Goal: Task Accomplishment & Management: Manage account settings

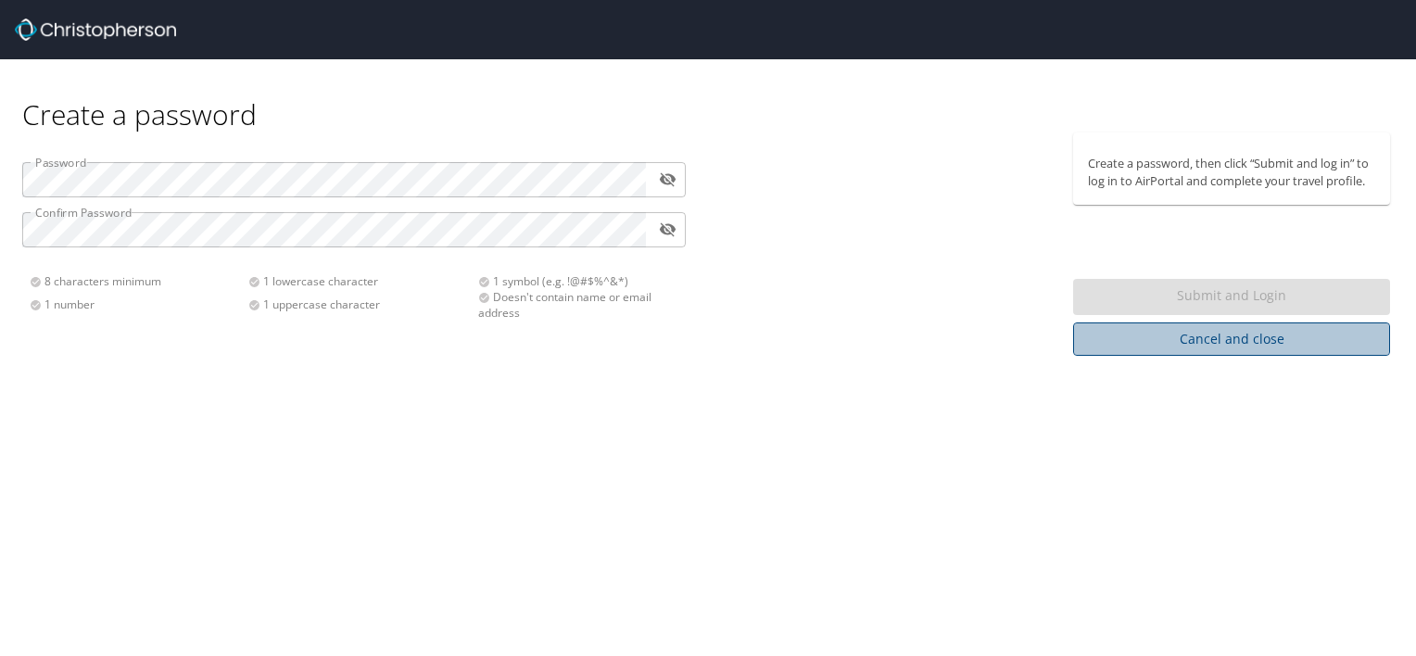
click at [1223, 340] on span "Cancel and close" at bounding box center [1231, 339] width 287 height 23
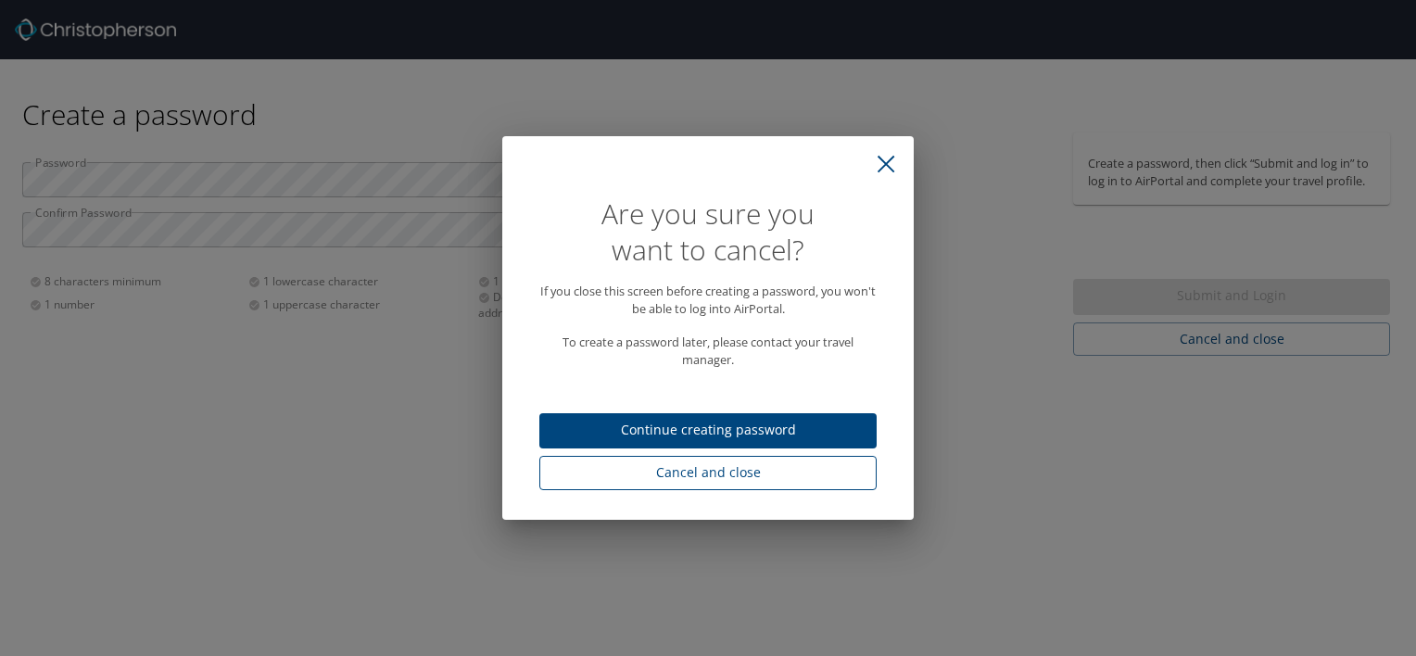
click at [730, 483] on span "Cancel and close" at bounding box center [708, 472] width 308 height 23
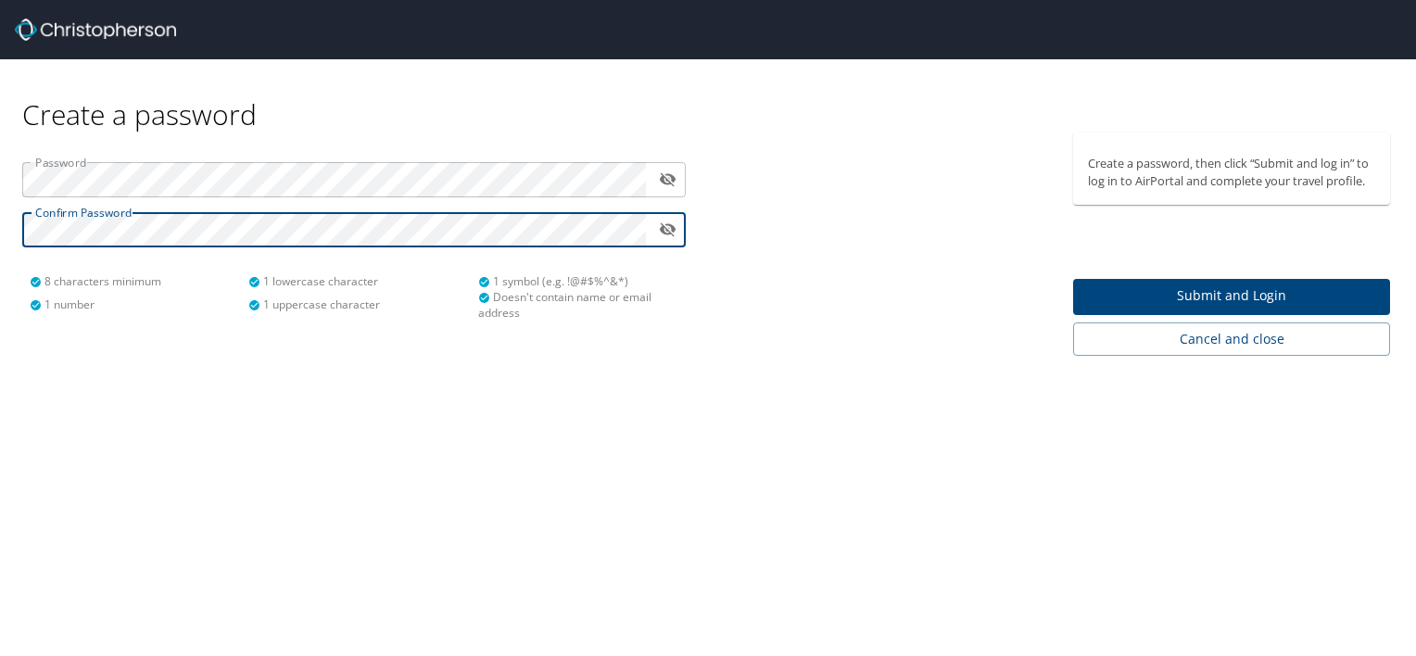
click at [1205, 301] on span "Submit and Login" at bounding box center [1231, 295] width 287 height 23
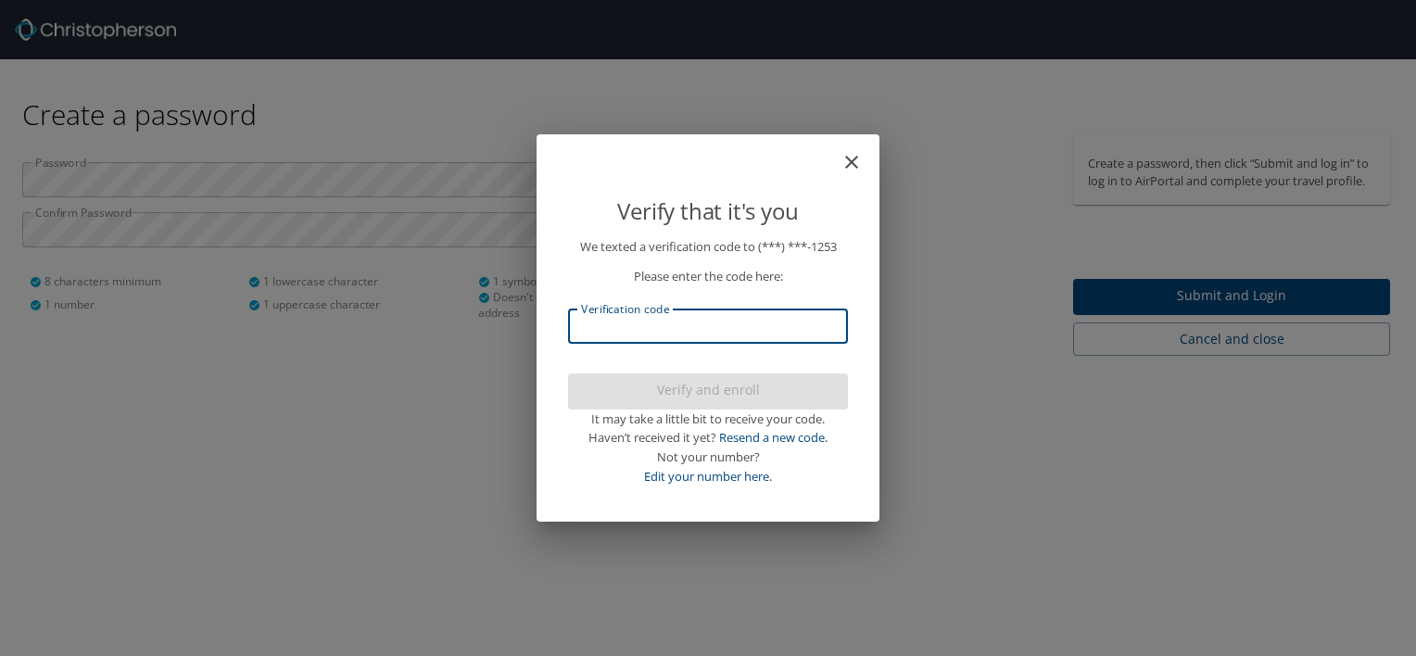
click at [704, 327] on input "Verification code" at bounding box center [708, 326] width 280 height 35
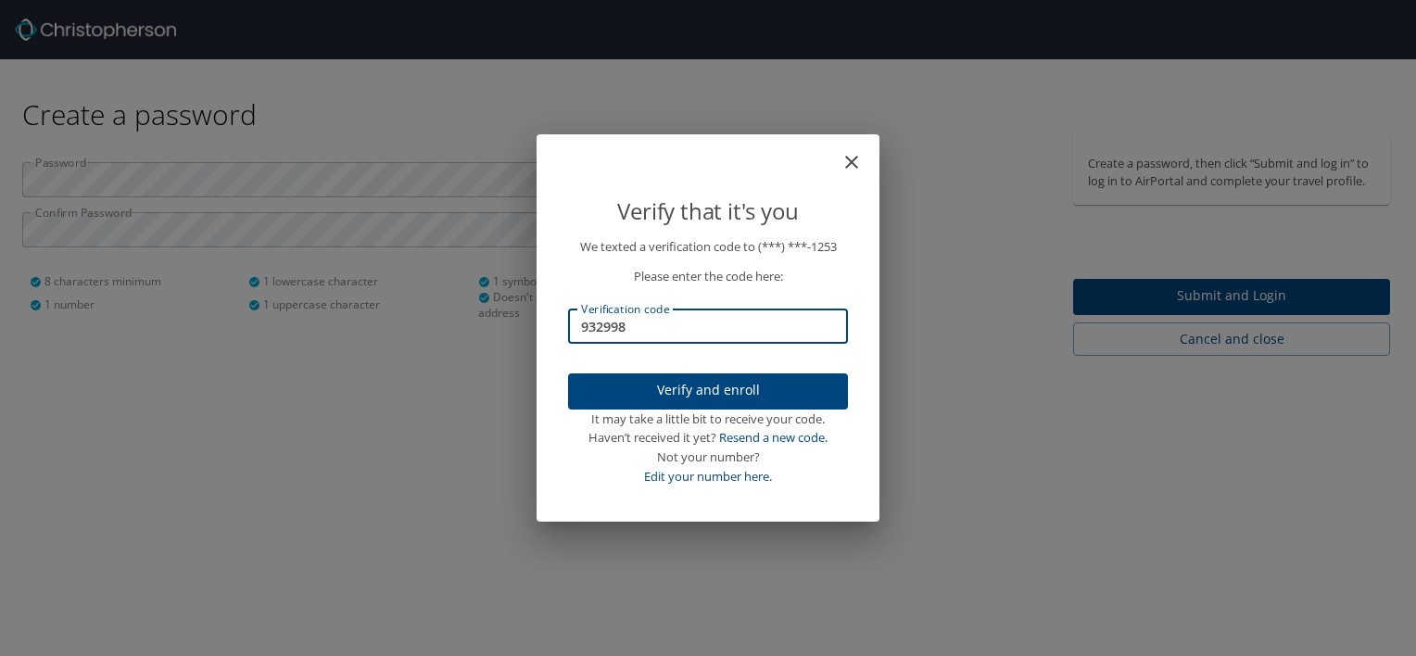
type input "932998"
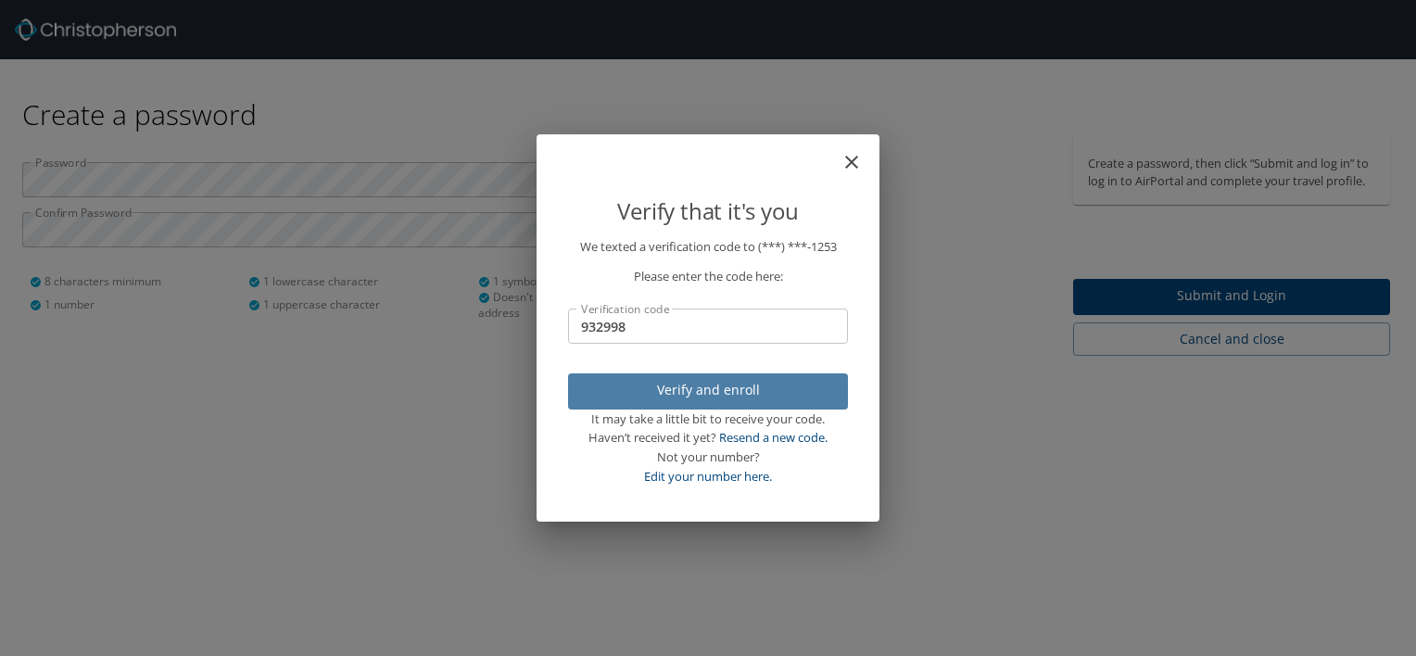
click at [718, 389] on span "Verify and enroll" at bounding box center [708, 390] width 250 height 23
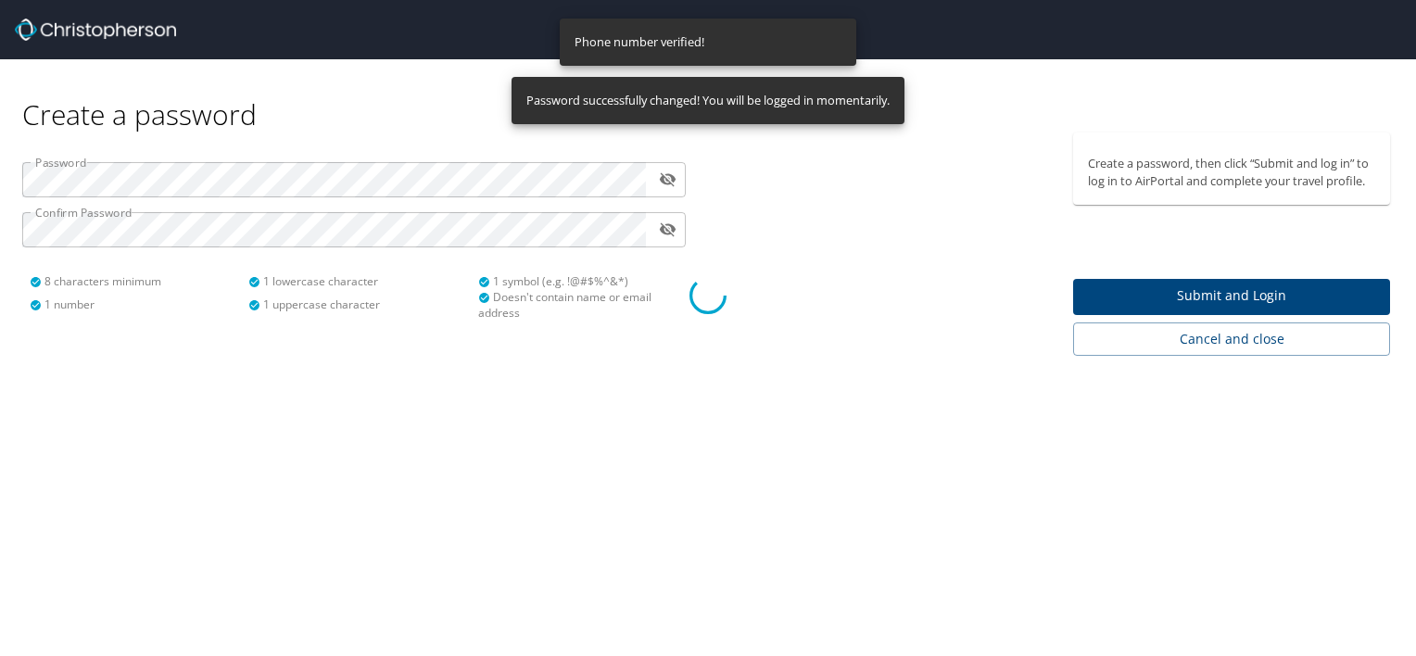
click at [718, 389] on div at bounding box center [708, 295] width 1416 height 722
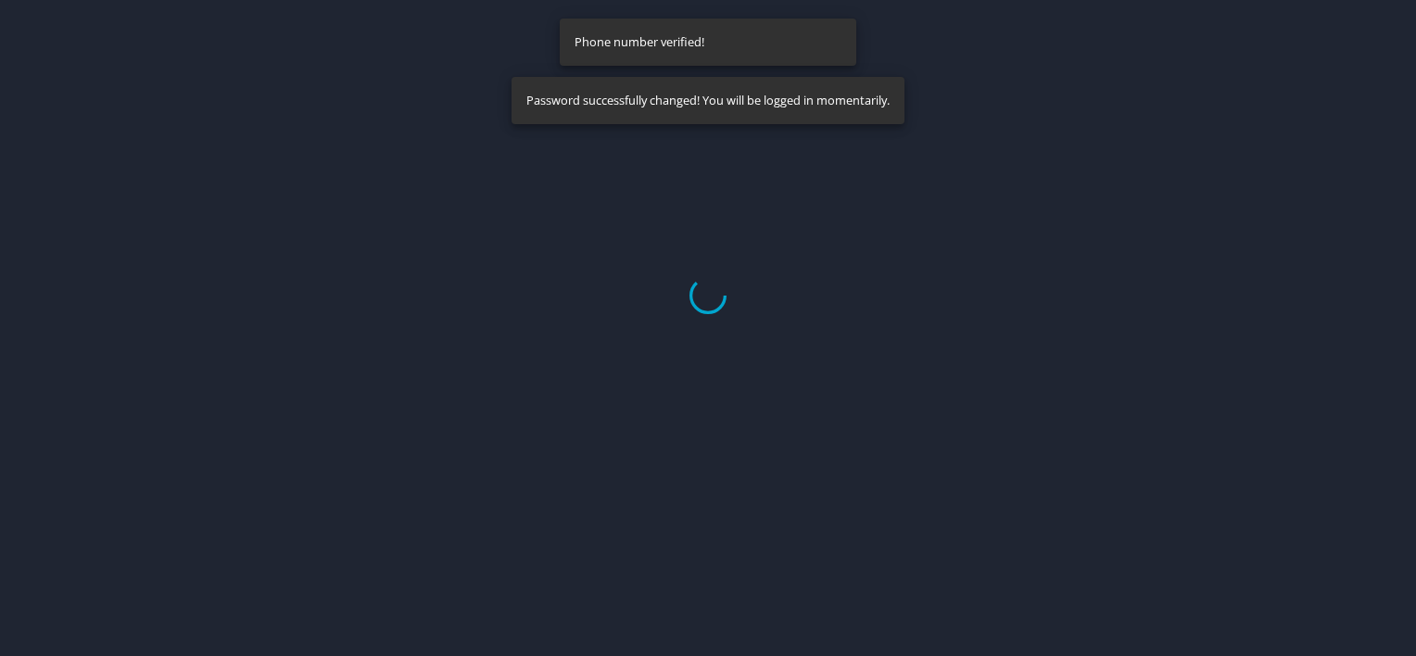
select select "US"
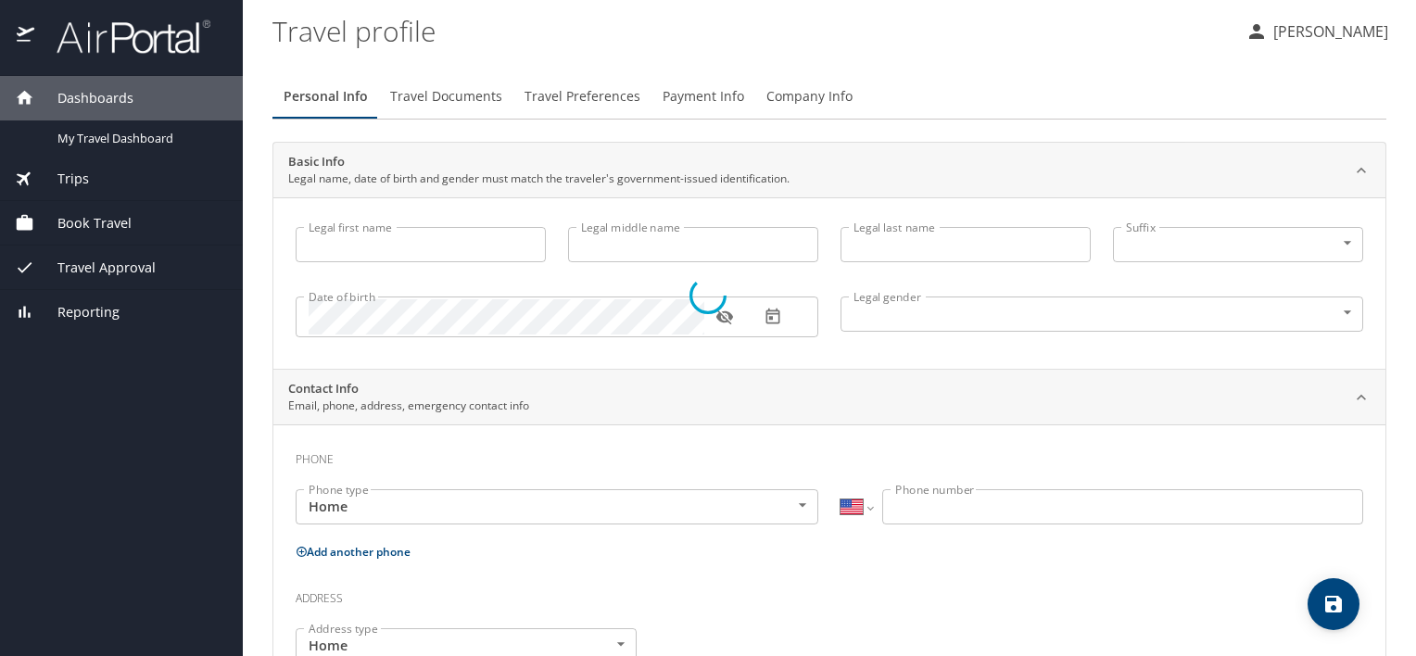
type input "[PERSON_NAME]"
type input "[DEMOGRAPHIC_DATA]"
select select "US"
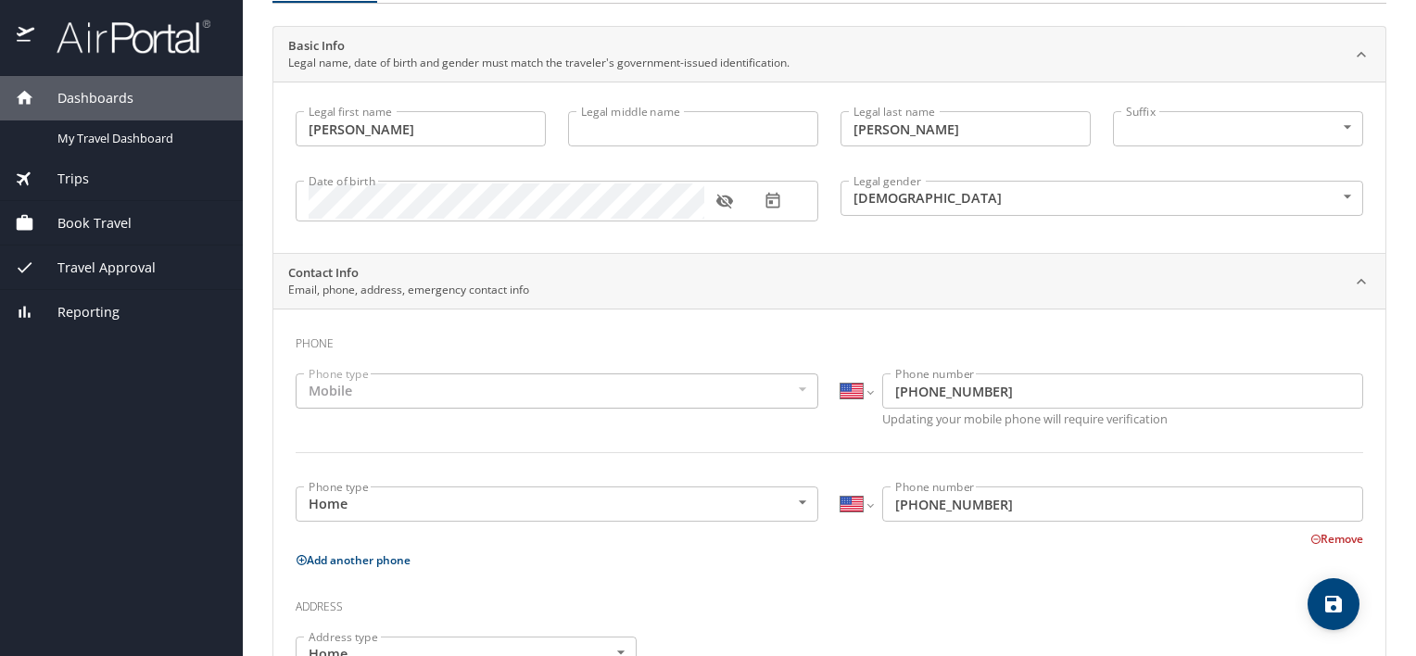
scroll to position [93, 0]
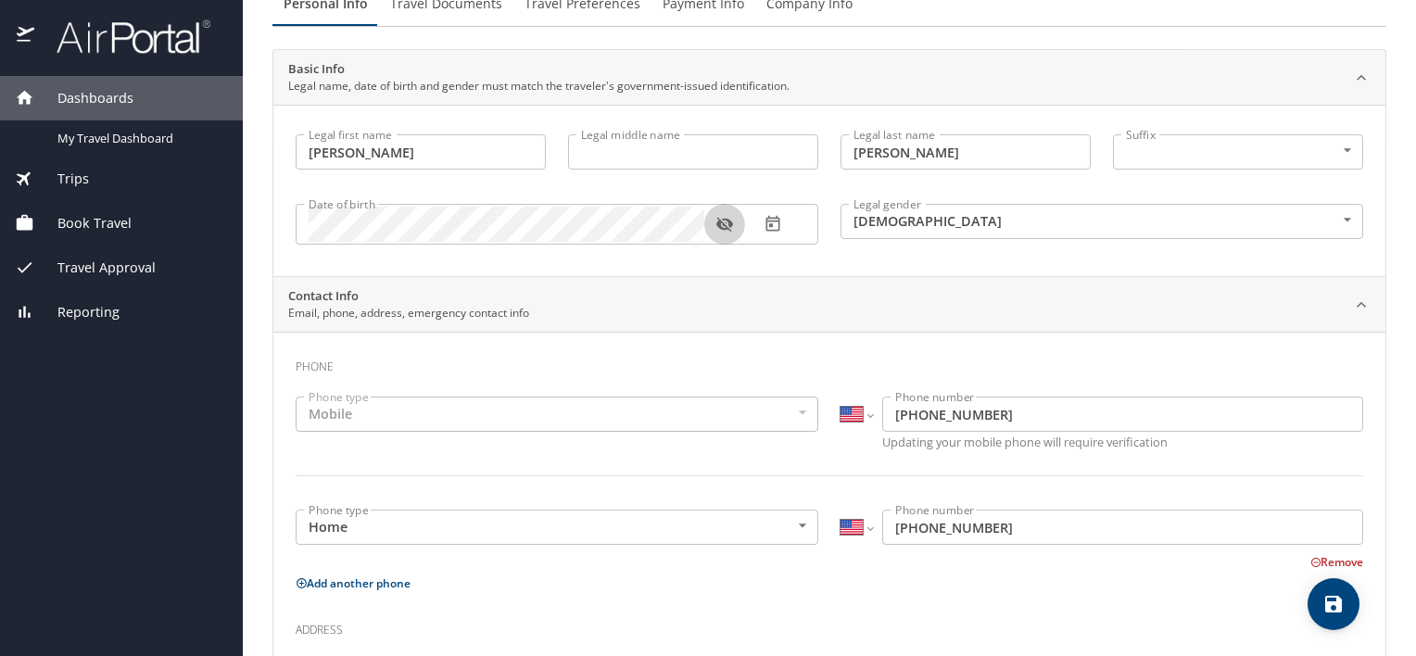
click at [723, 219] on icon "button" at bounding box center [723, 225] width 17 height 15
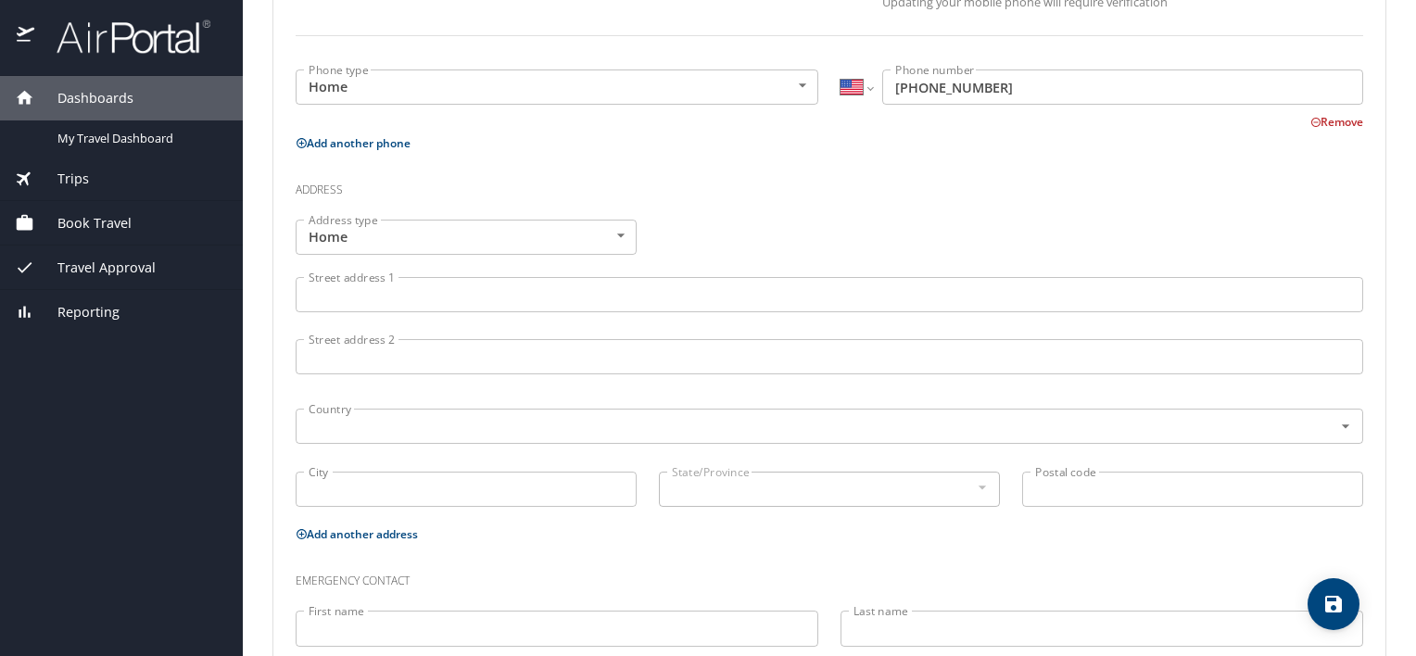
scroll to position [549, 0]
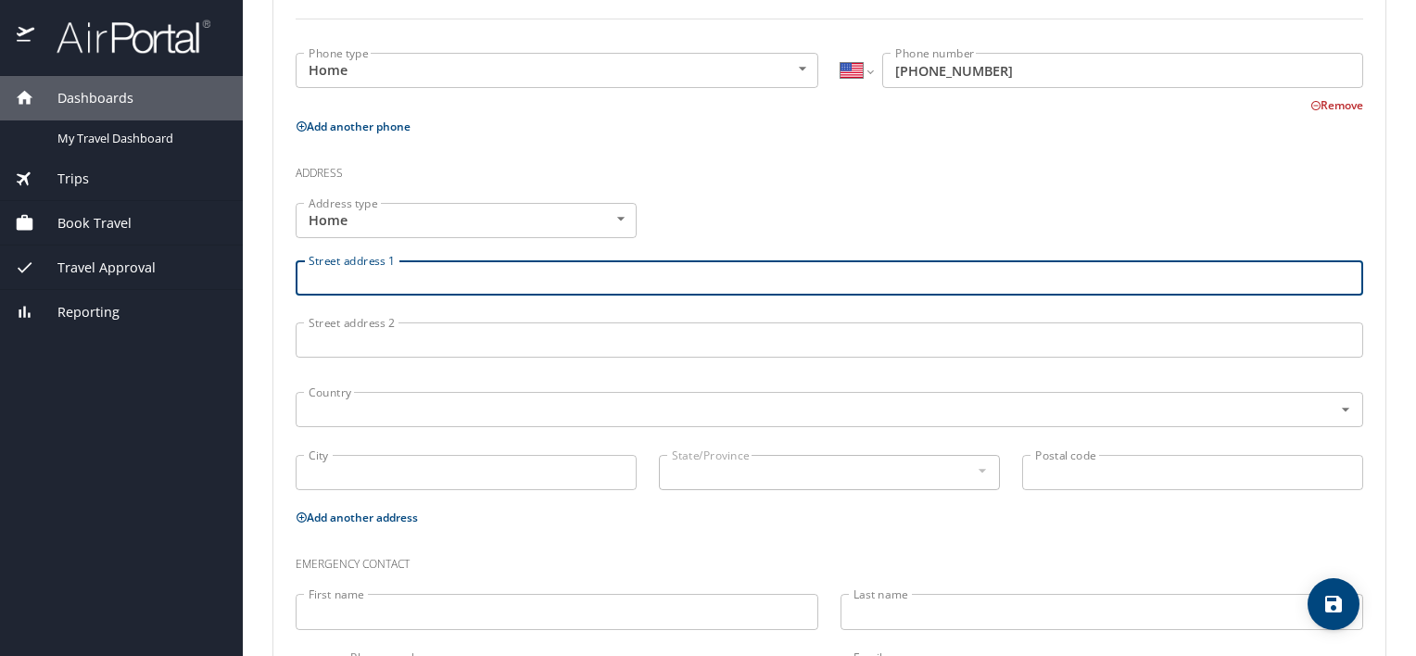
click at [755, 285] on input "Street address 1" at bounding box center [829, 277] width 1067 height 35
type input "41094 Bayou Segnette Ave"
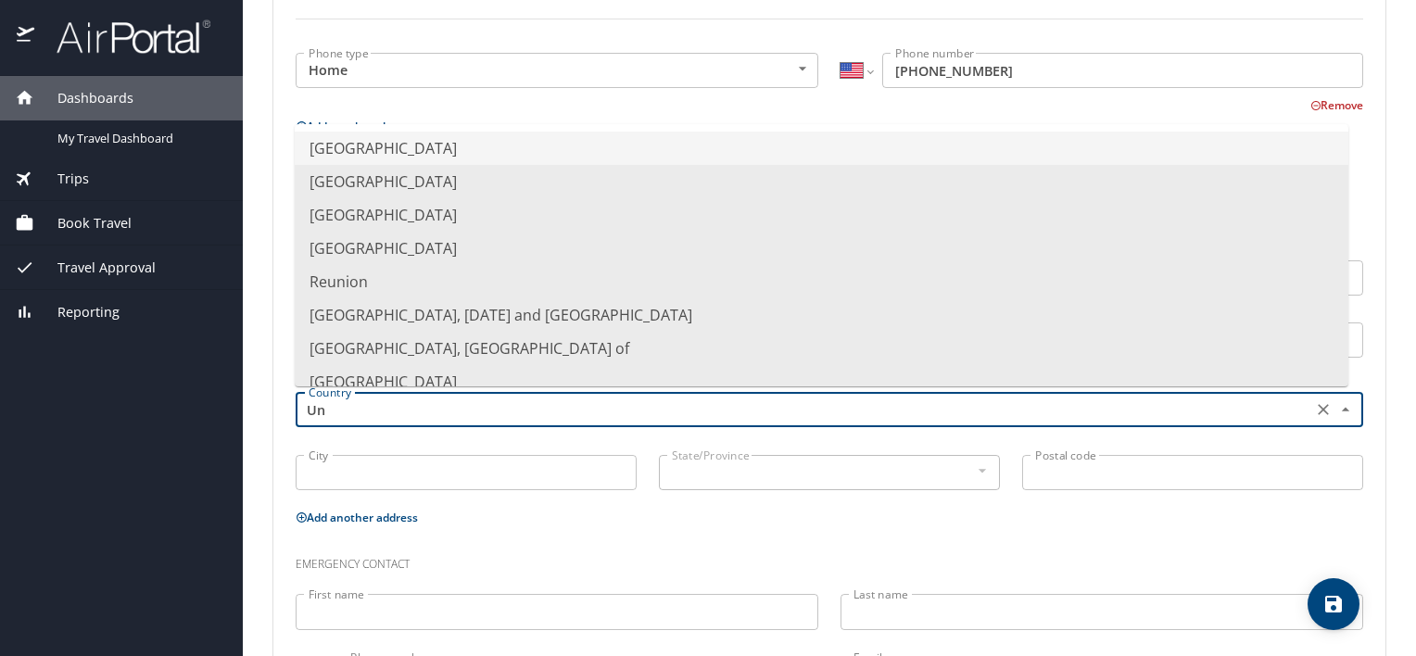
click at [587, 156] on li "United States of America" at bounding box center [822, 148] width 1054 height 33
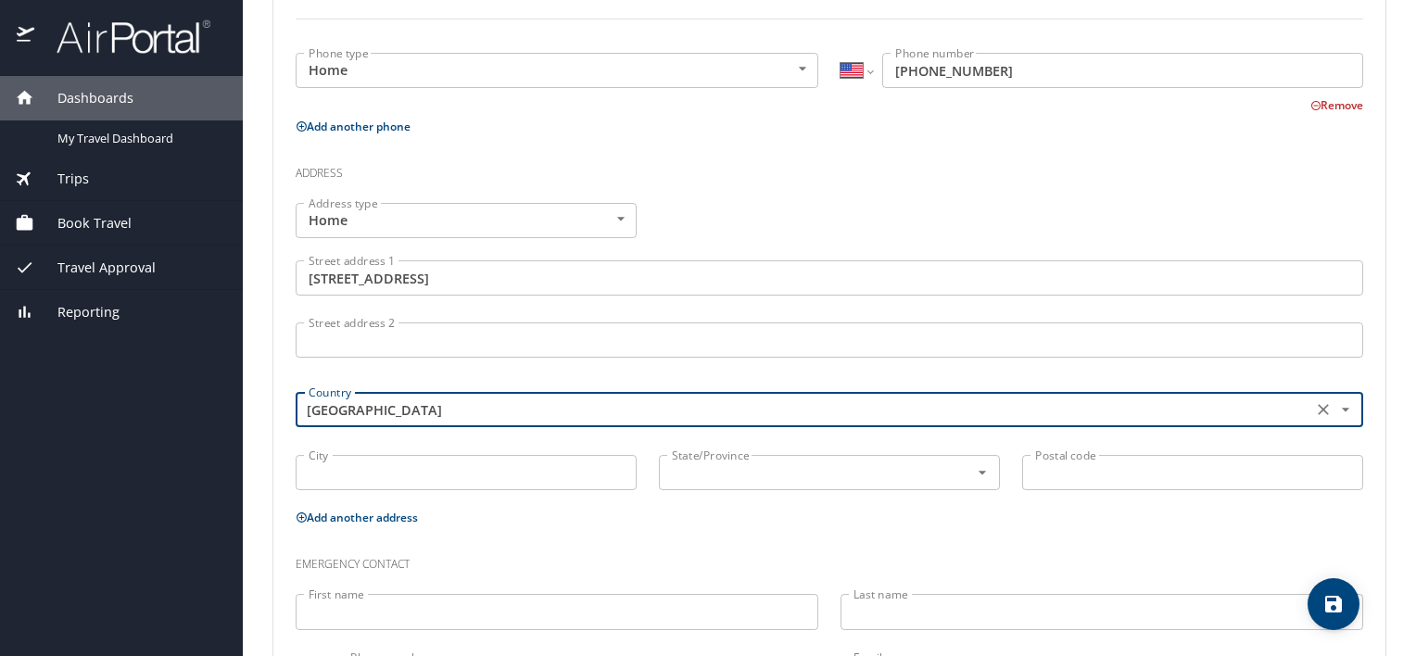
type input "United States of America"
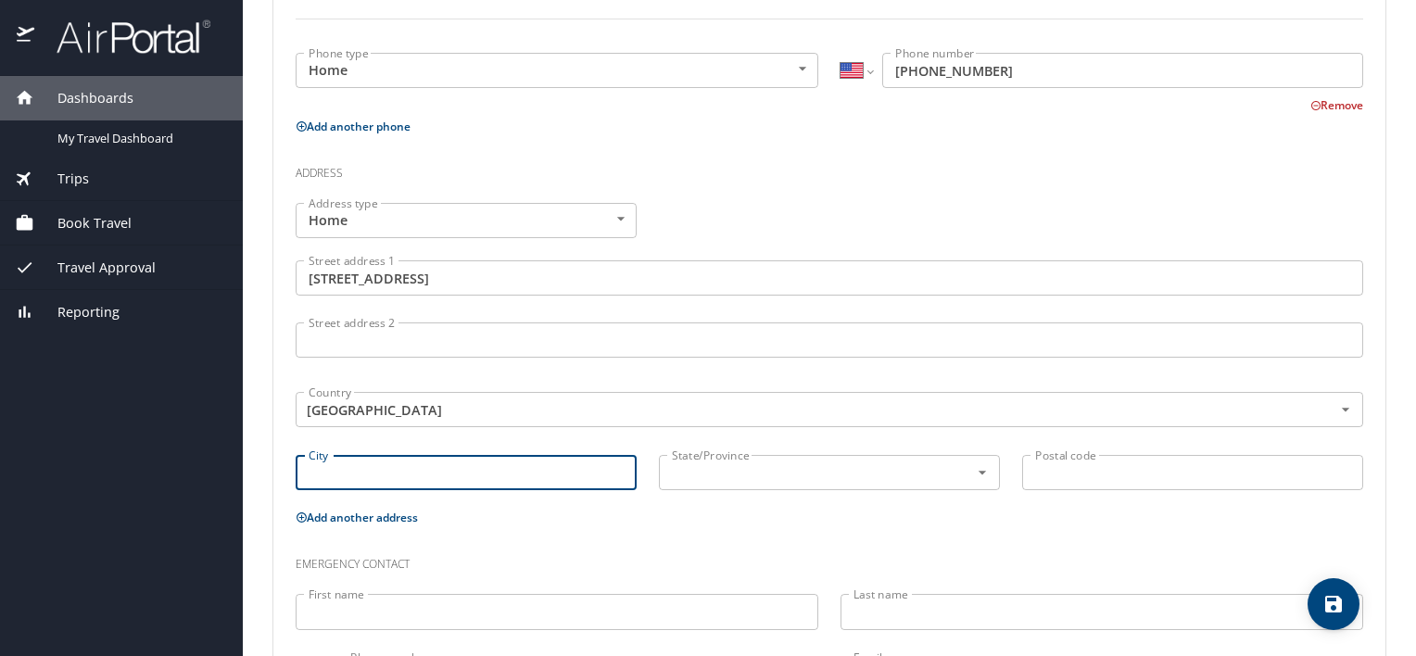
click at [467, 482] on input "City" at bounding box center [466, 472] width 341 height 35
type input "gonzales"
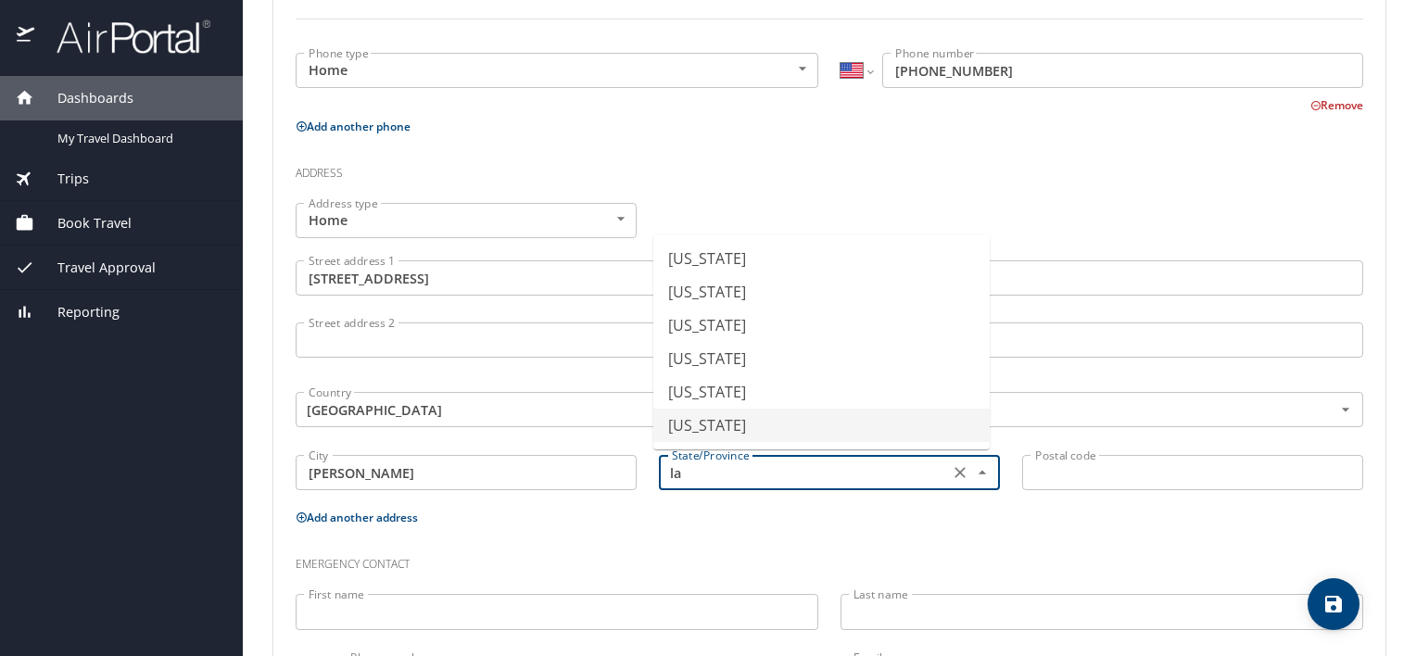
click at [734, 469] on input "la" at bounding box center [801, 473] width 275 height 24
click at [1005, 518] on p "Add another address" at bounding box center [829, 517] width 1067 height 23
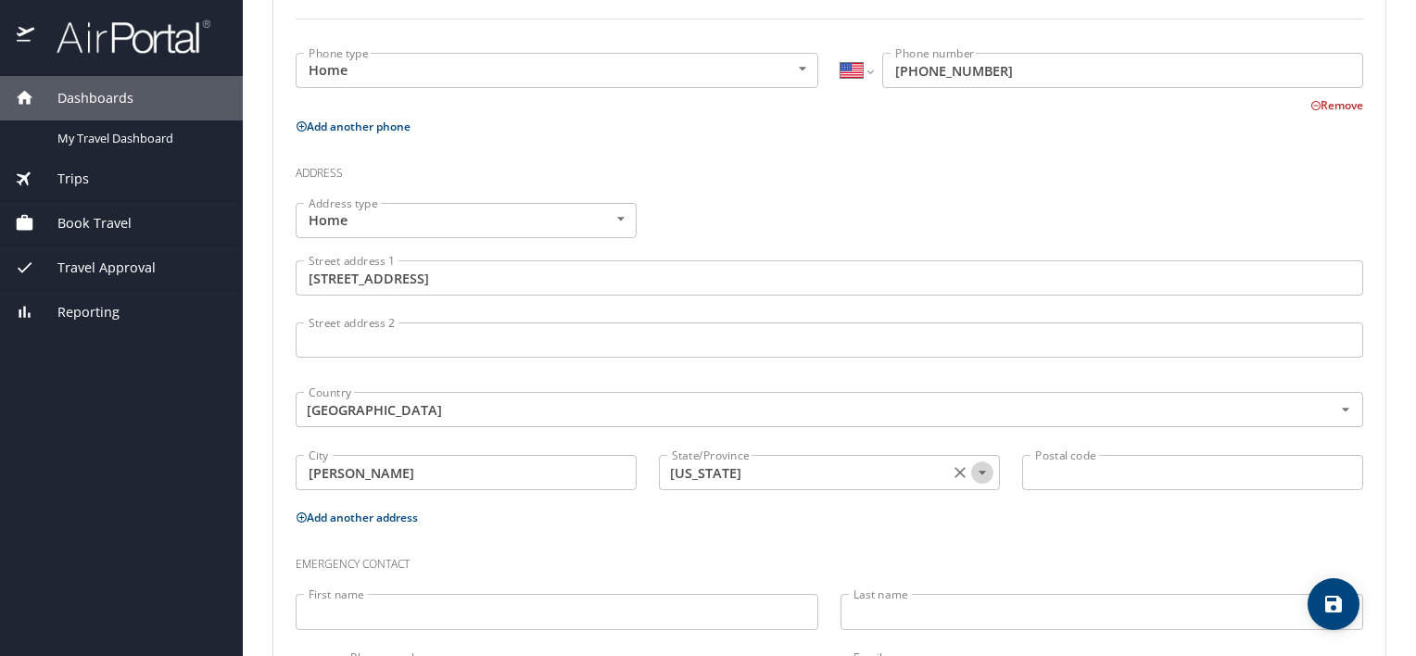
click at [975, 478] on icon "Open" at bounding box center [982, 472] width 19 height 19
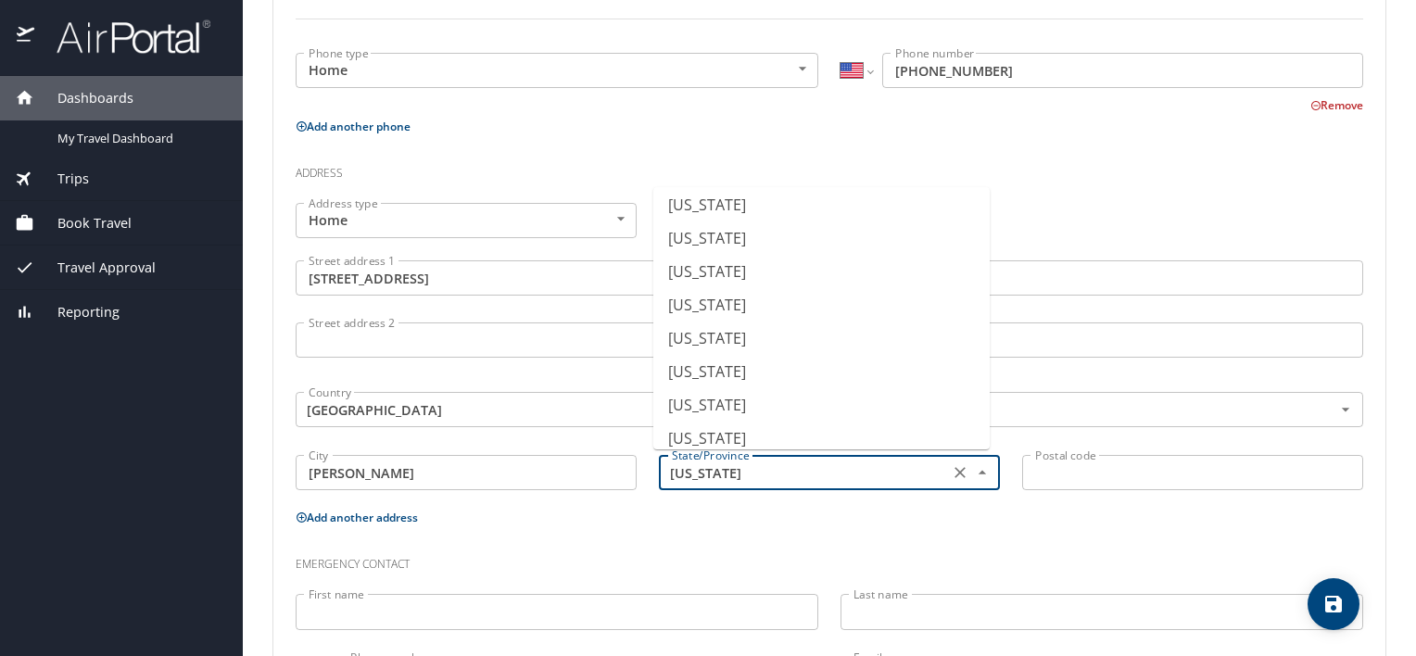
scroll to position [486, 0]
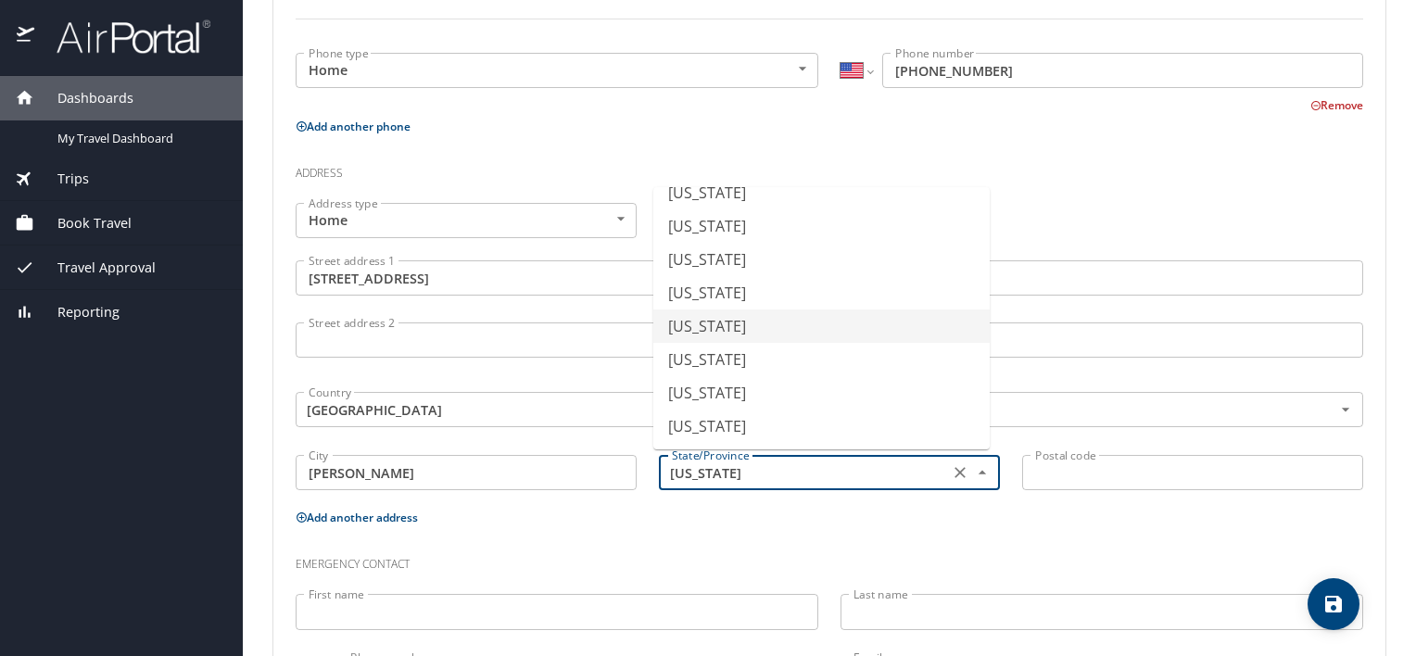
click at [849, 316] on li "Louisiana" at bounding box center [821, 325] width 336 height 33
type input "Louisiana"
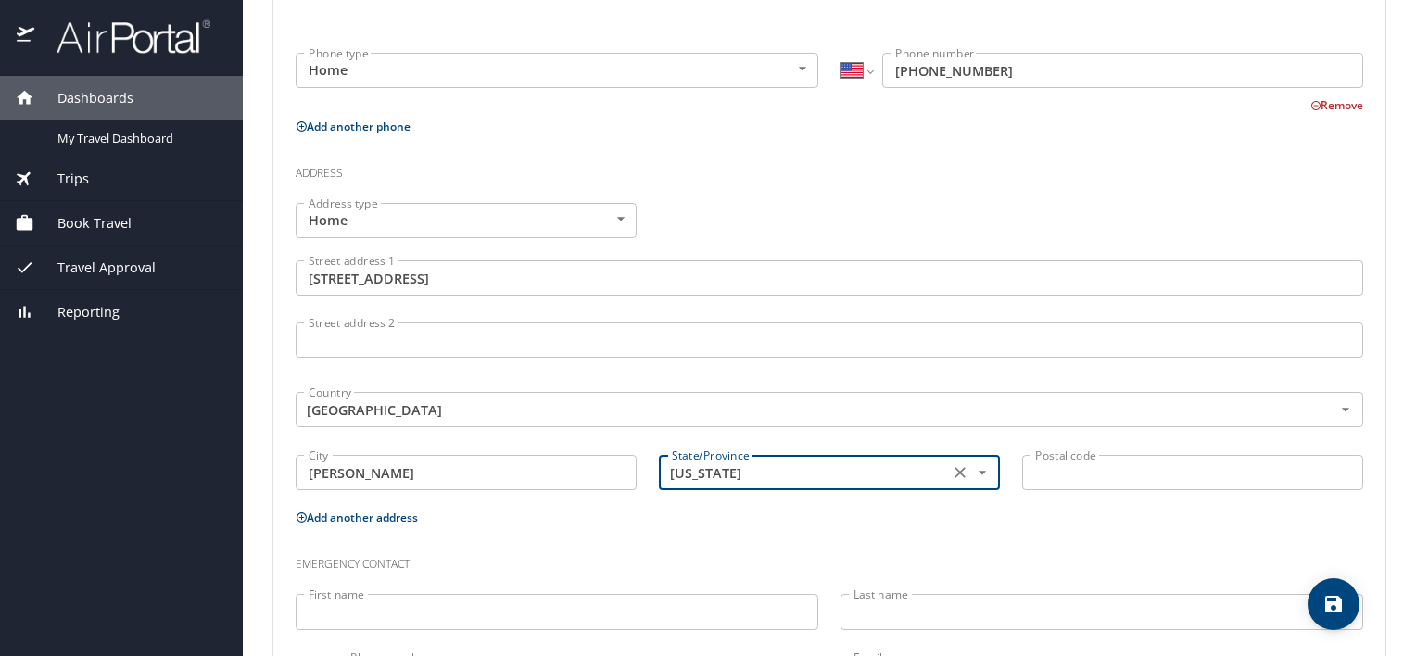
click at [1112, 476] on input "Postal code" at bounding box center [1192, 472] width 341 height 35
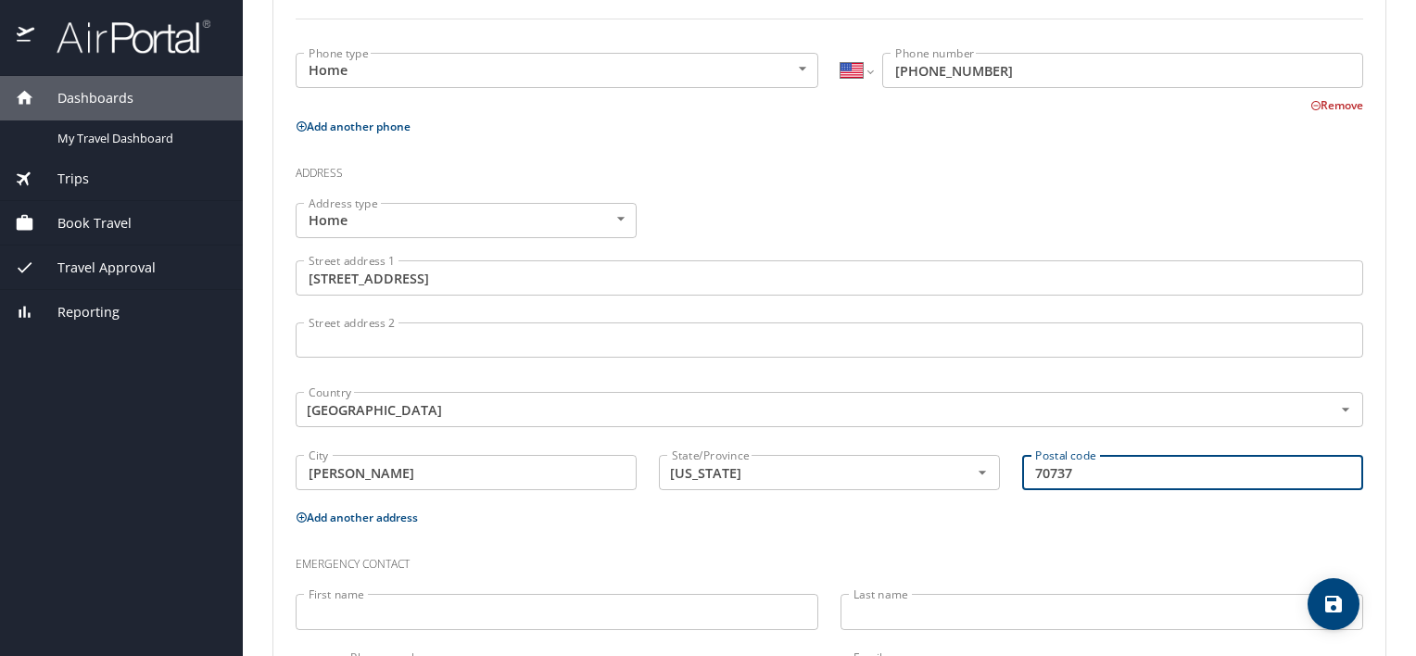
type input "70737"
click at [514, 526] on p "Add another address" at bounding box center [829, 517] width 1067 height 23
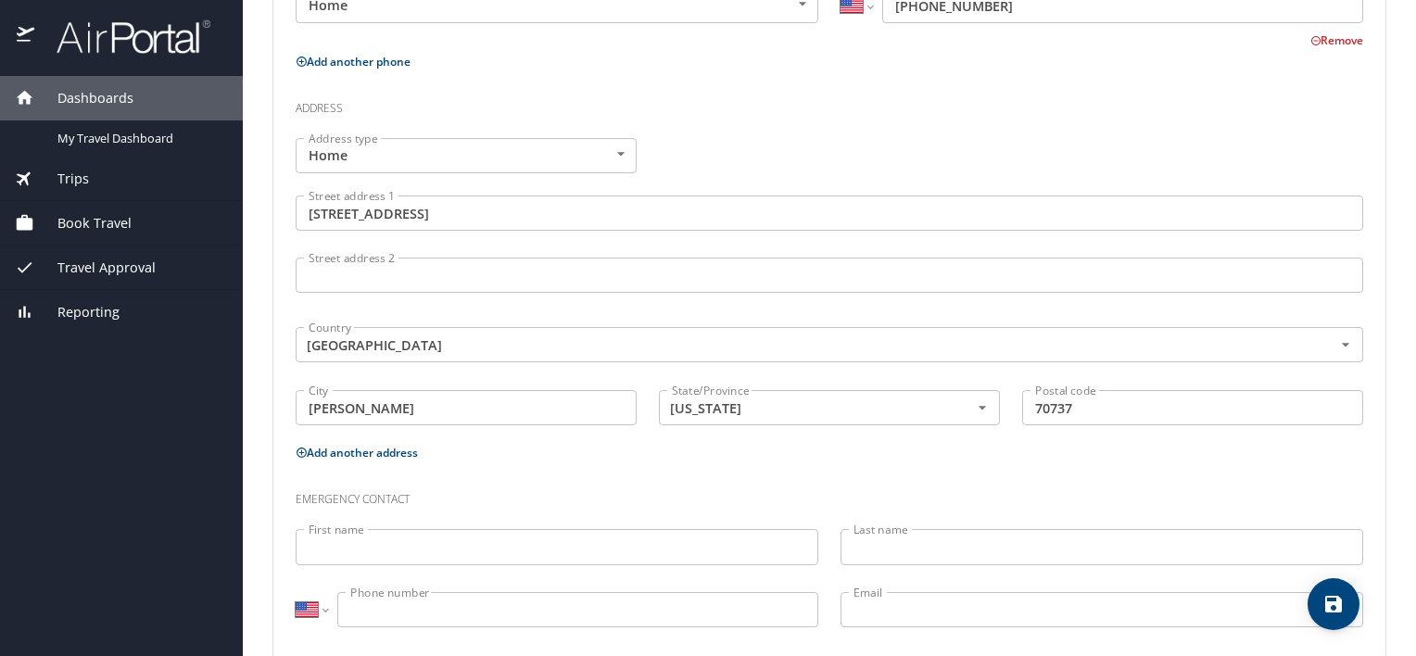
scroll to position [644, 0]
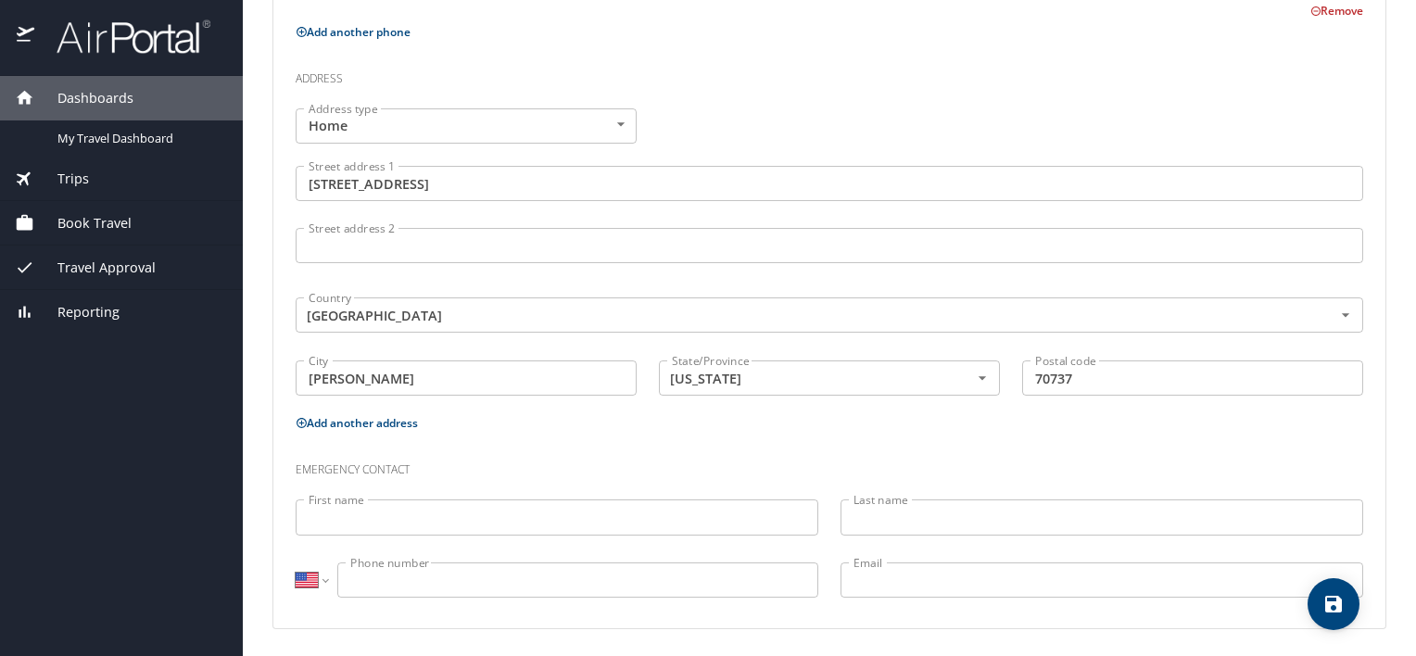
click at [653, 506] on input "First name" at bounding box center [557, 516] width 523 height 35
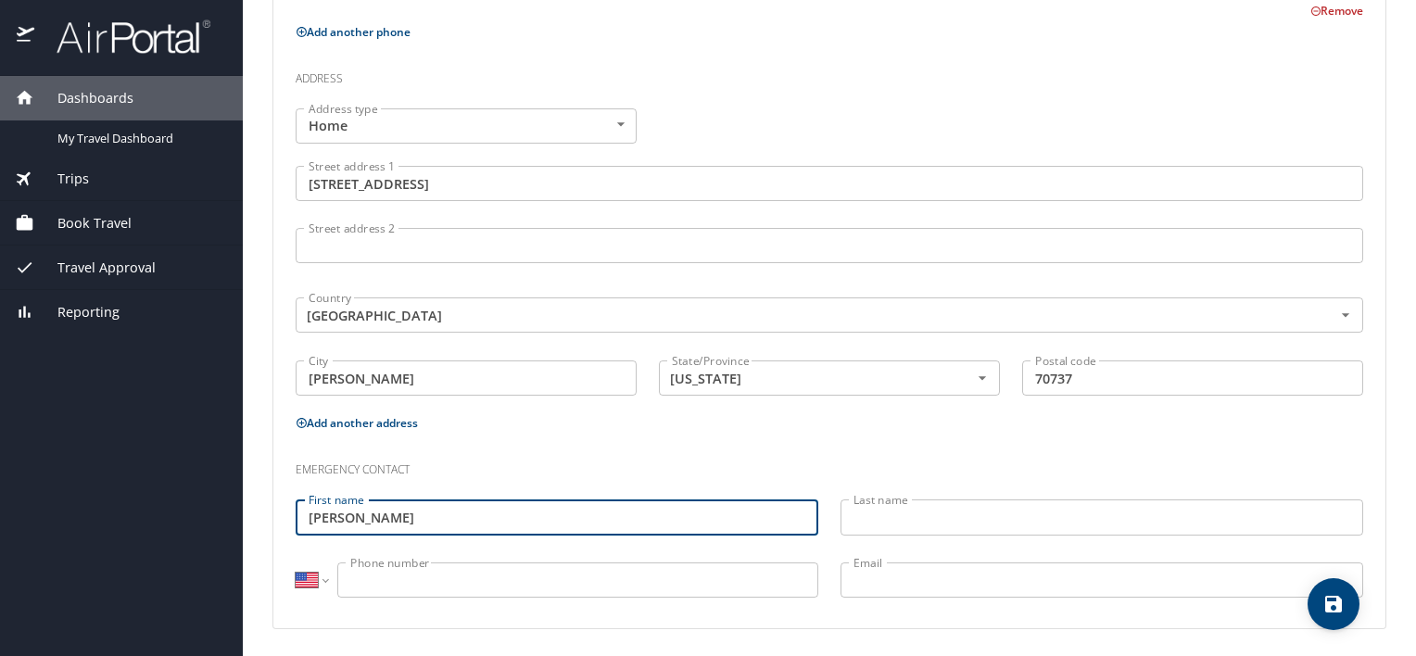
type input "Sara"
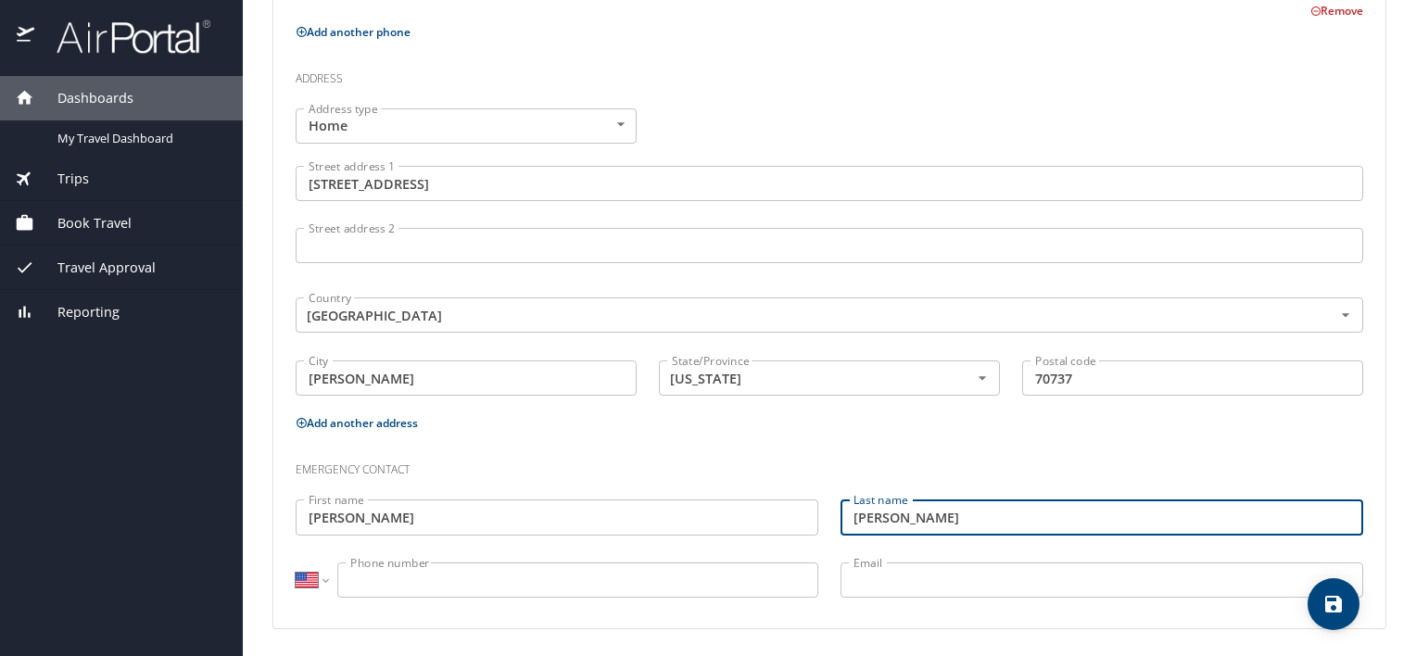
type input "Winn"
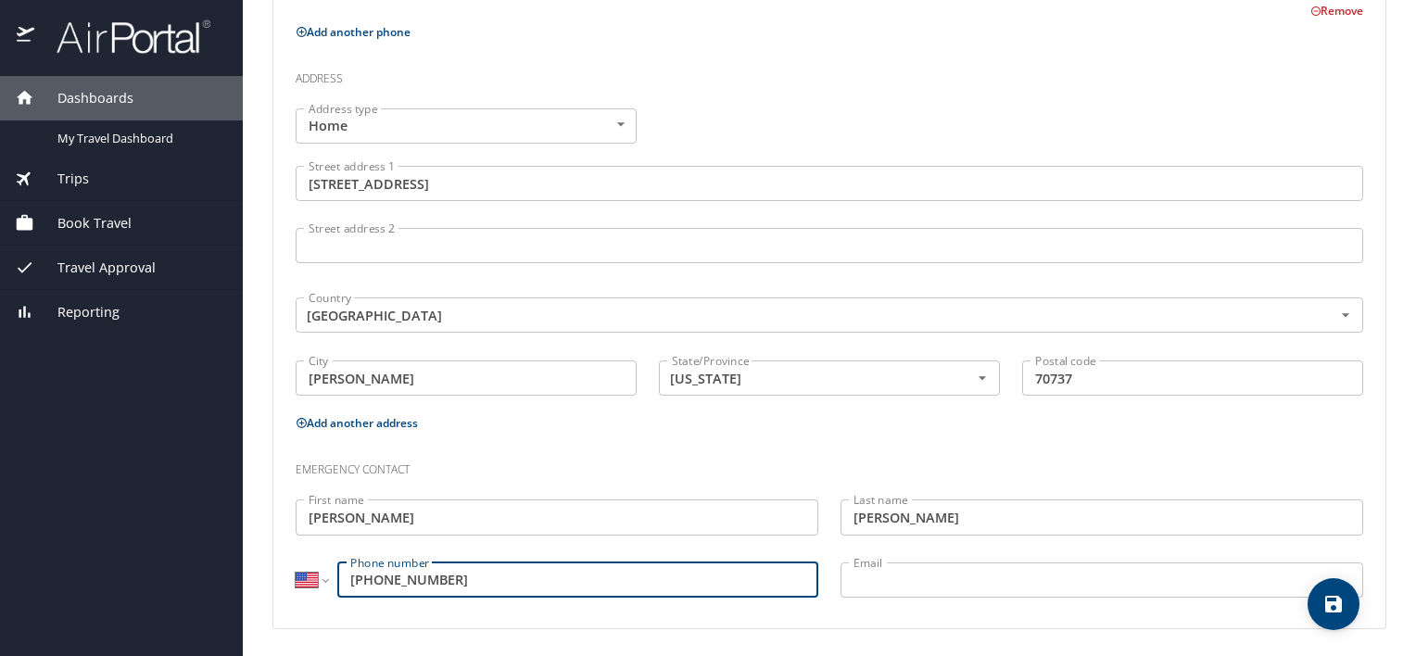
type input "(571) 699-4076"
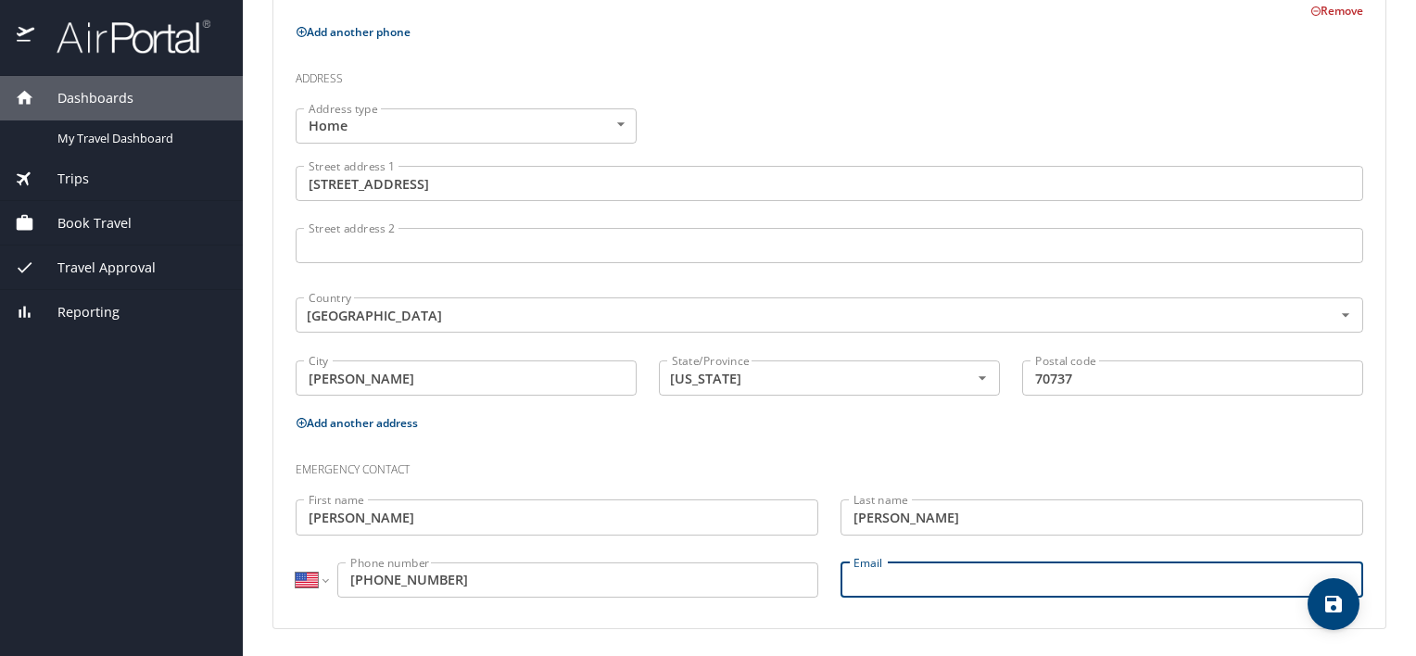
click at [930, 578] on input "Email" at bounding box center [1101, 579] width 523 height 35
type input "sarabwinn@verizon.net"
click at [1334, 602] on icon "save" at bounding box center [1333, 604] width 17 height 17
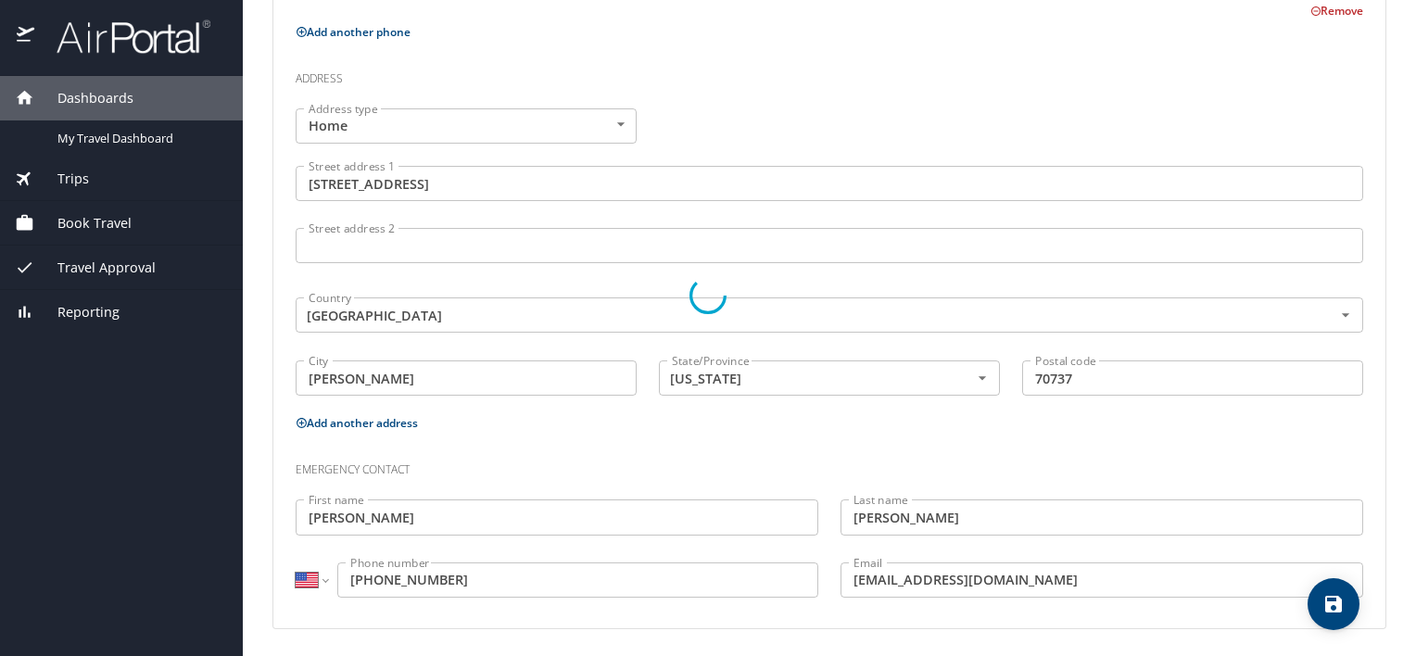
select select "US"
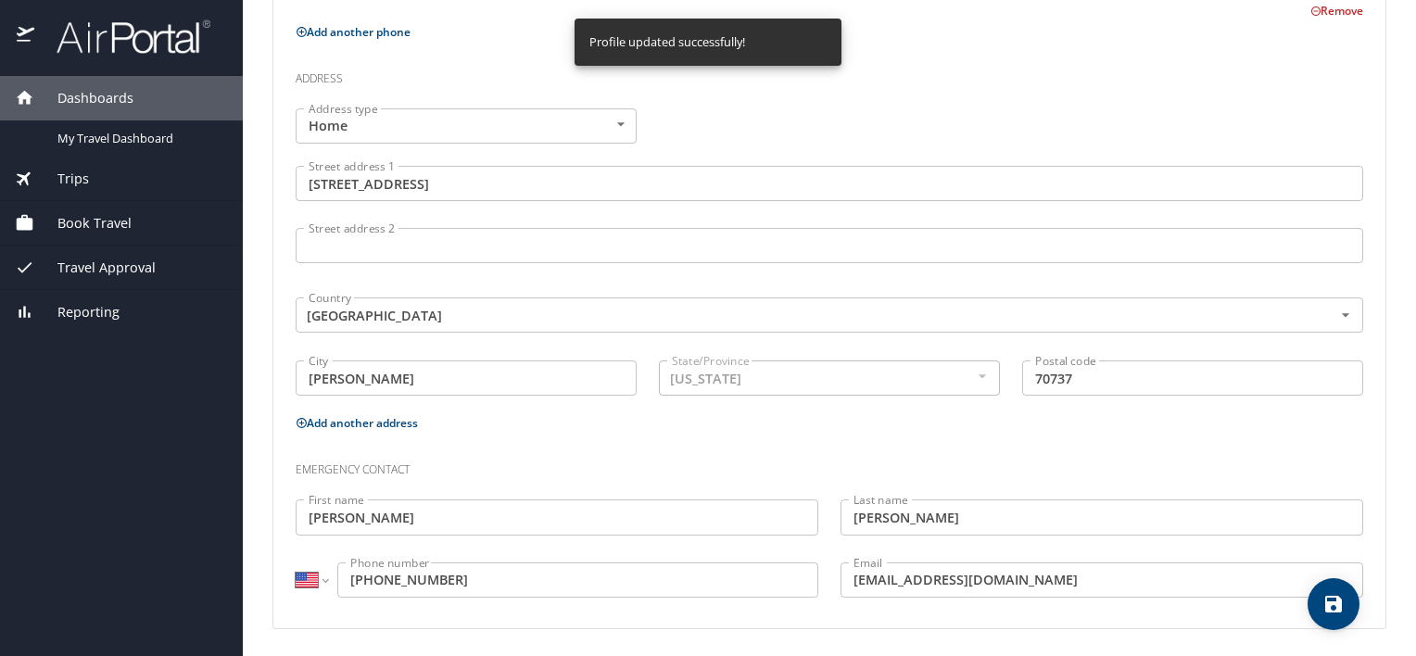
select select "US"
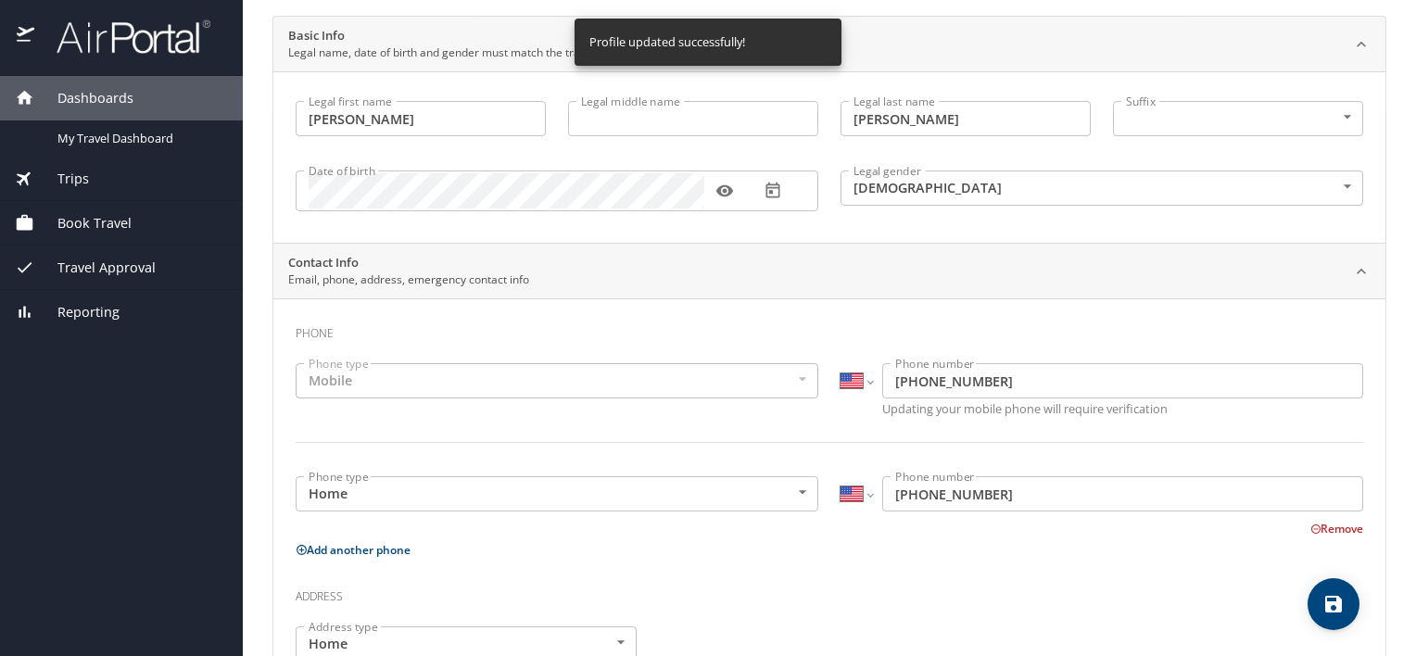
scroll to position [0, 0]
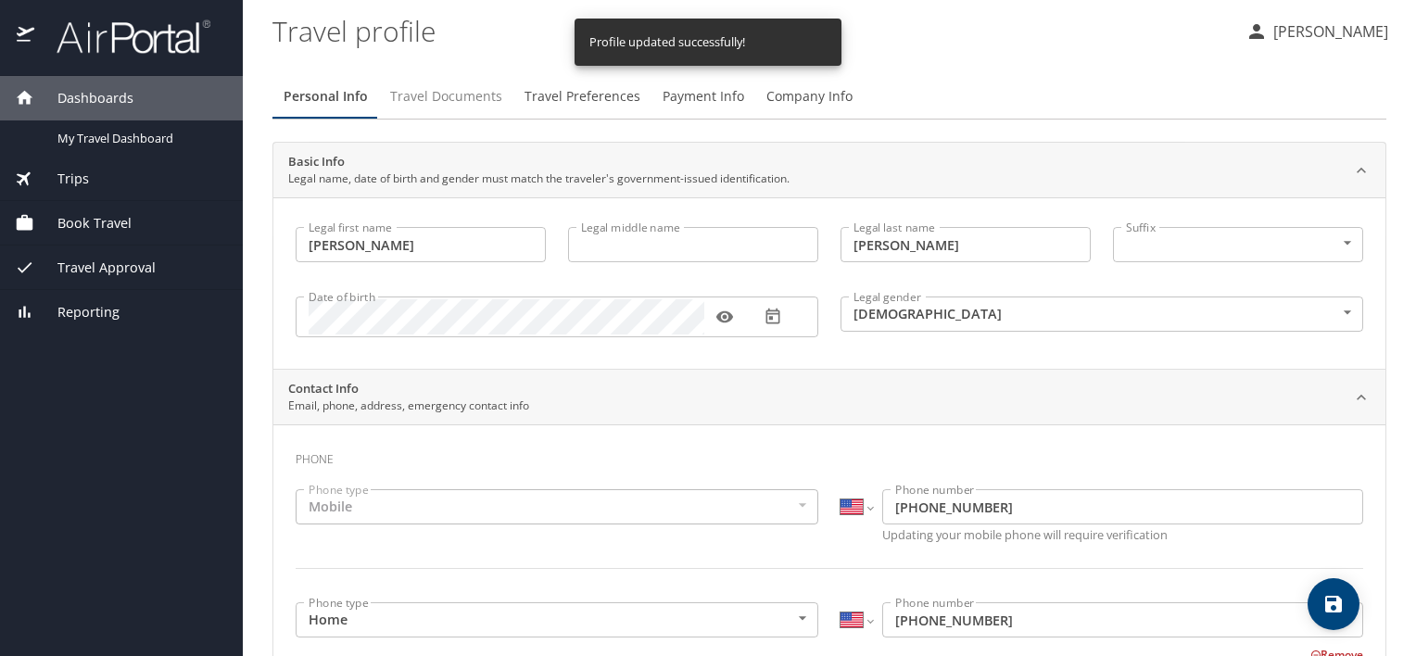
click at [426, 96] on span "Travel Documents" at bounding box center [446, 96] width 112 height 23
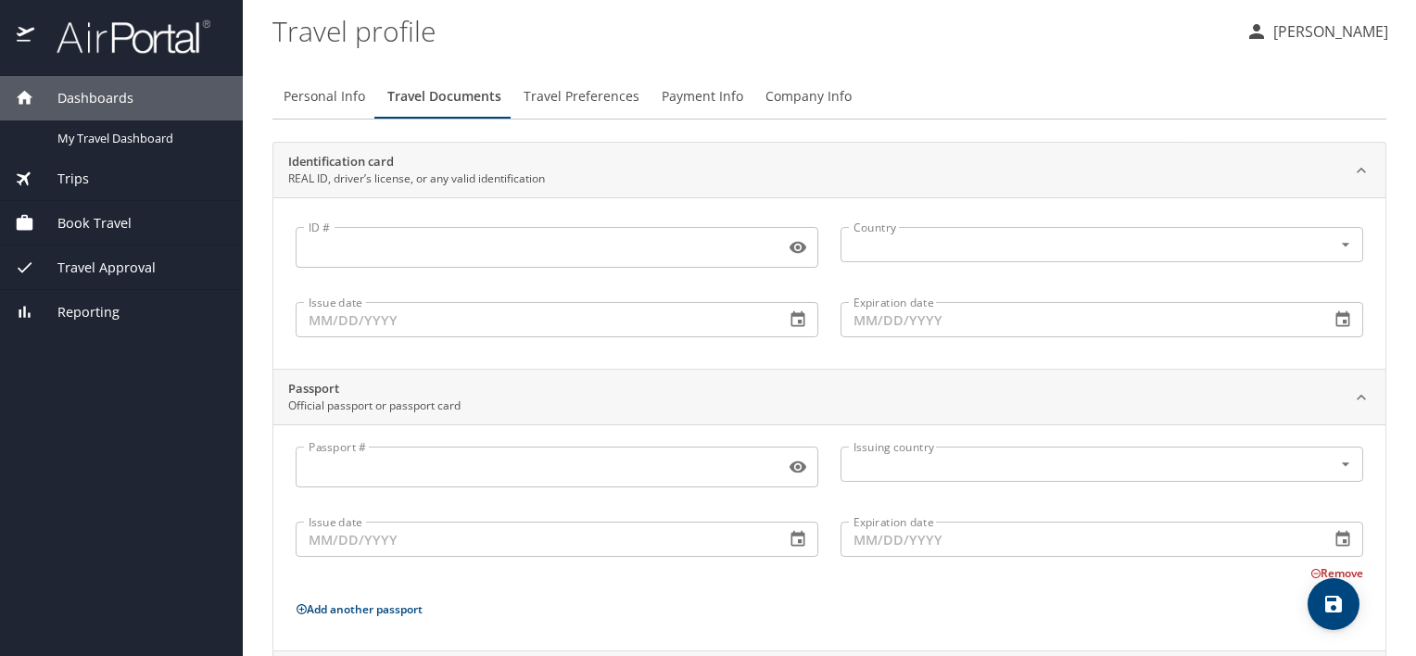
click at [534, 102] on span "Travel Preferences" at bounding box center [582, 96] width 116 height 23
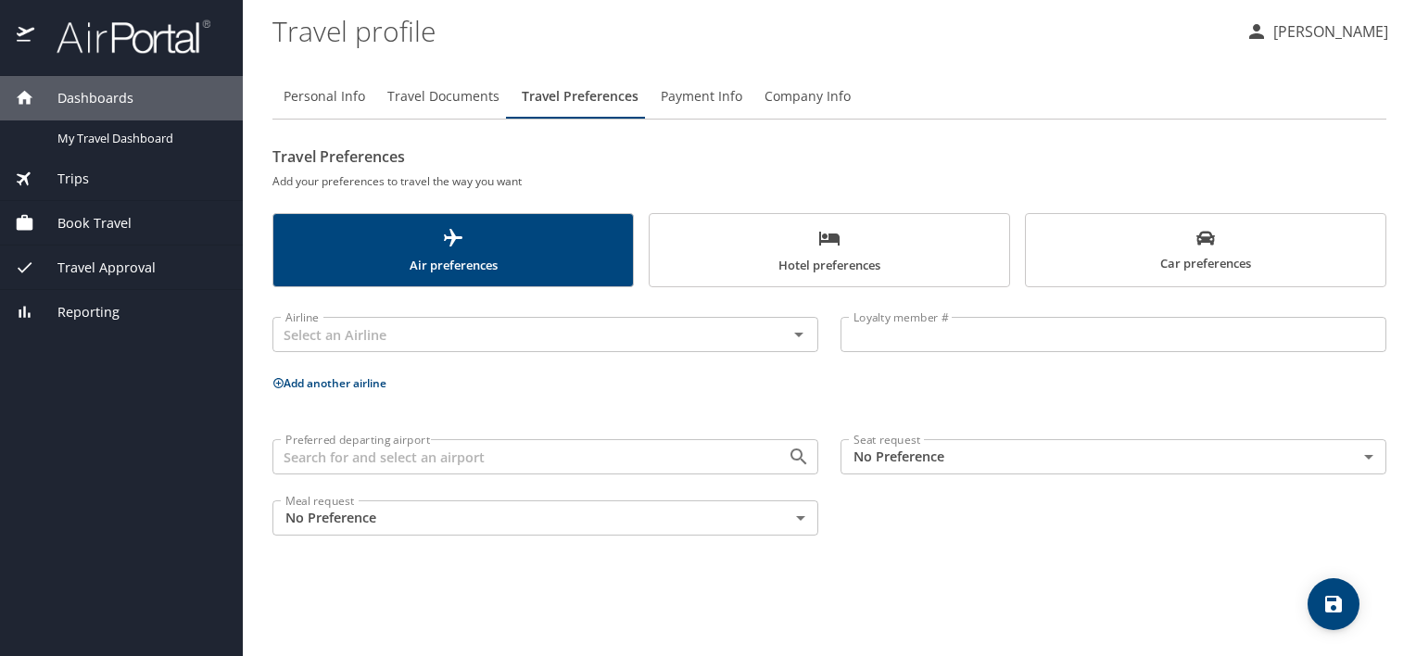
click at [1173, 284] on button "Car preferences" at bounding box center [1205, 250] width 361 height 74
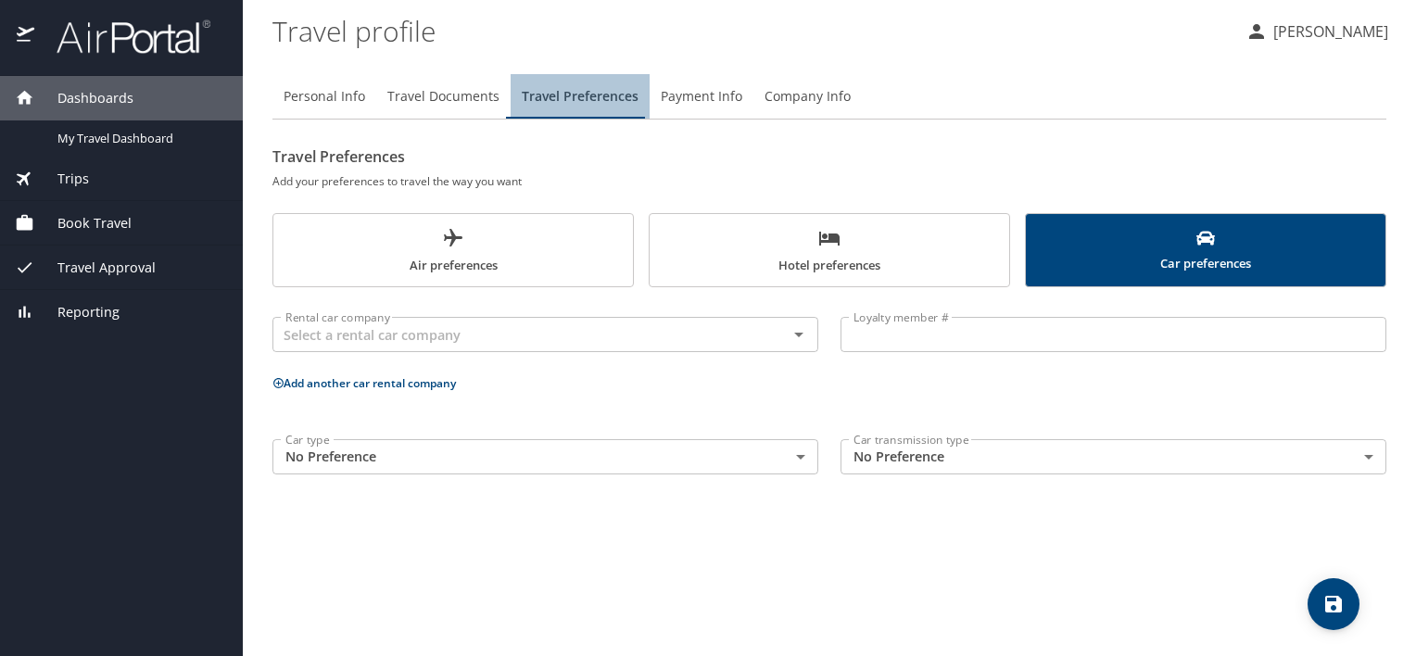
click at [587, 94] on span "Travel Preferences" at bounding box center [580, 96] width 117 height 23
click at [510, 293] on div "Travel Preferences Add your preferences to travel the way you want Air preferen…" at bounding box center [829, 314] width 1114 height 344
click at [505, 271] on span "Air preferences" at bounding box center [452, 251] width 337 height 49
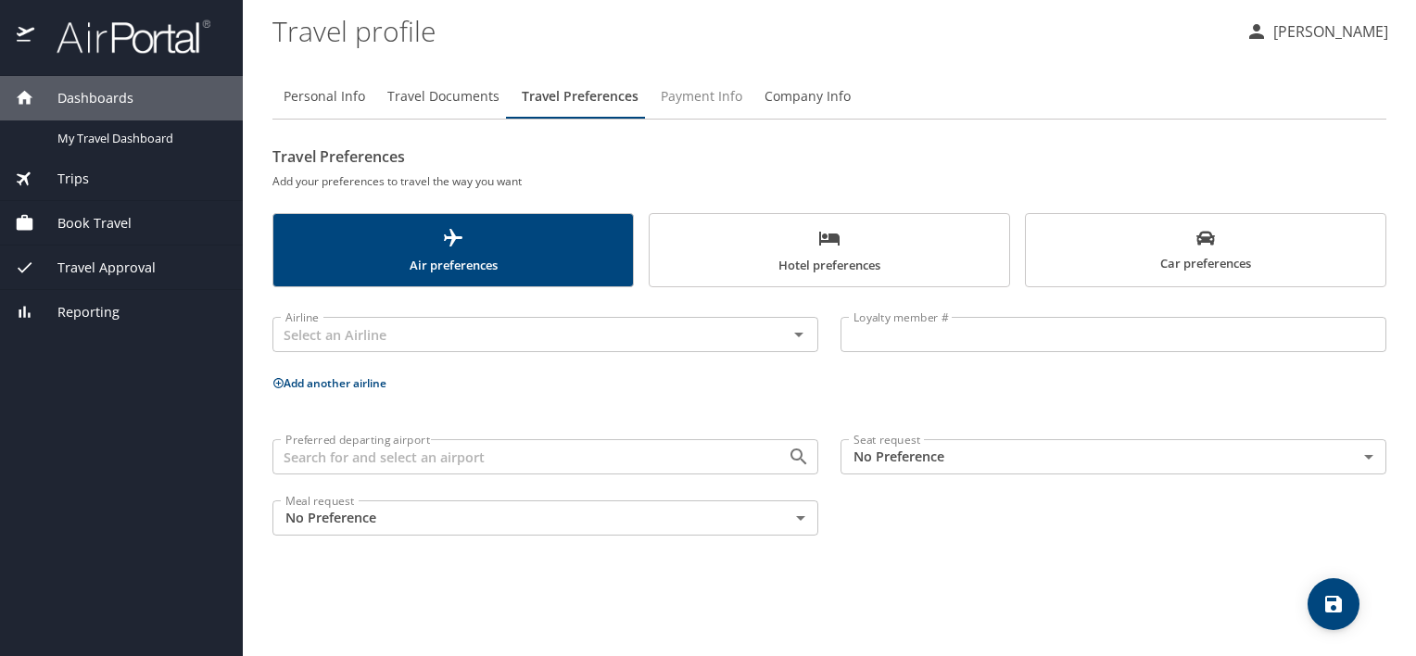
click at [700, 100] on span "Payment Info" at bounding box center [702, 96] width 82 height 23
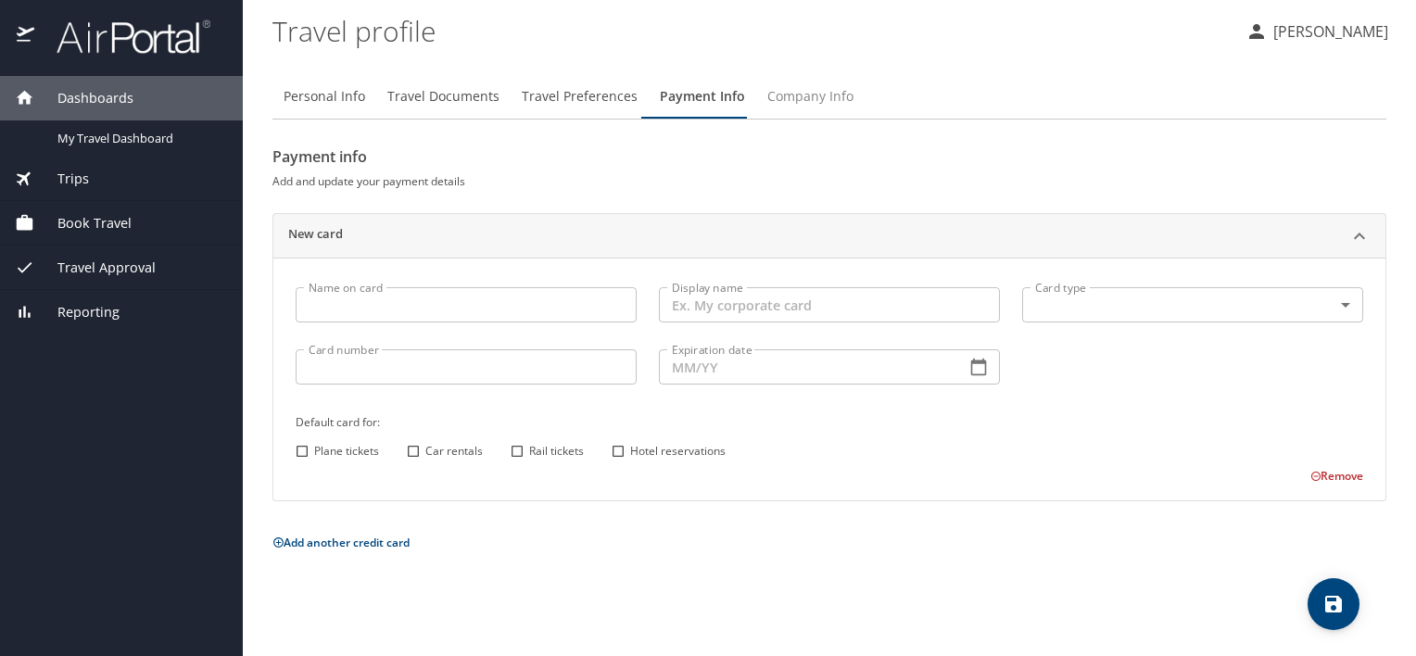
click at [785, 100] on span "Company Info" at bounding box center [810, 96] width 86 height 23
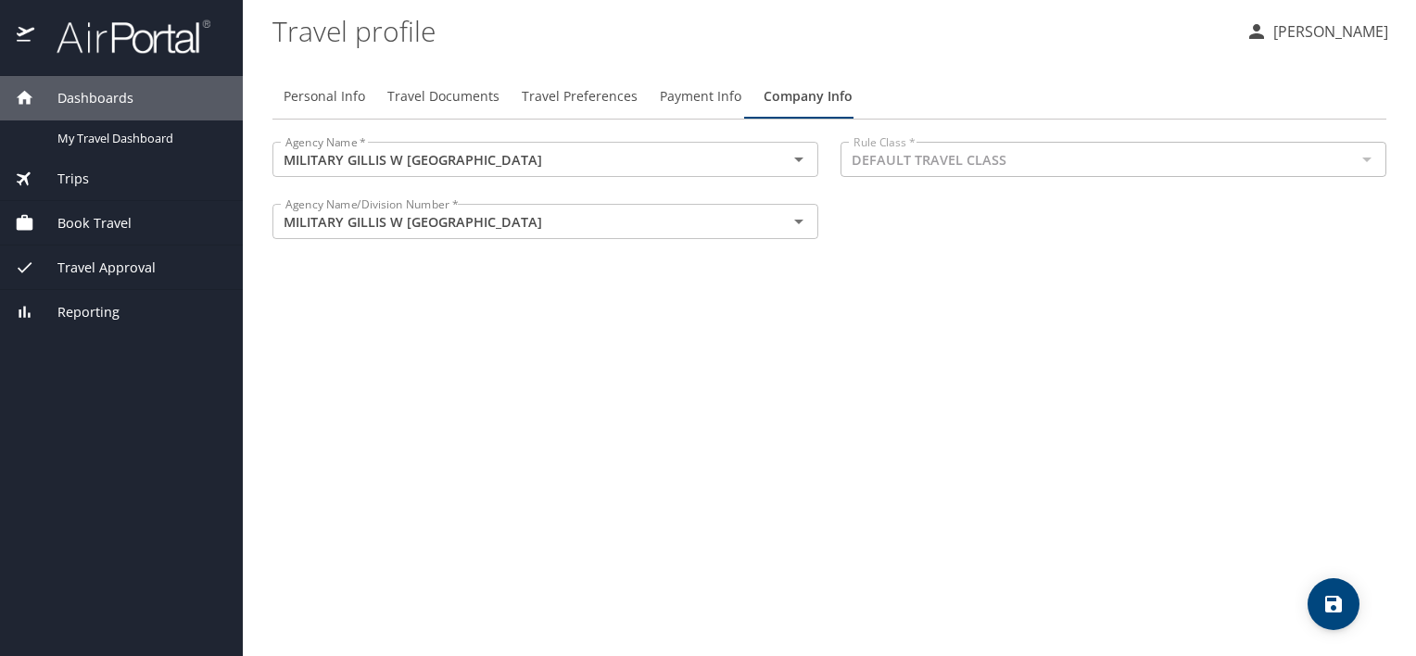
click at [710, 102] on span "Payment Info" at bounding box center [701, 96] width 82 height 23
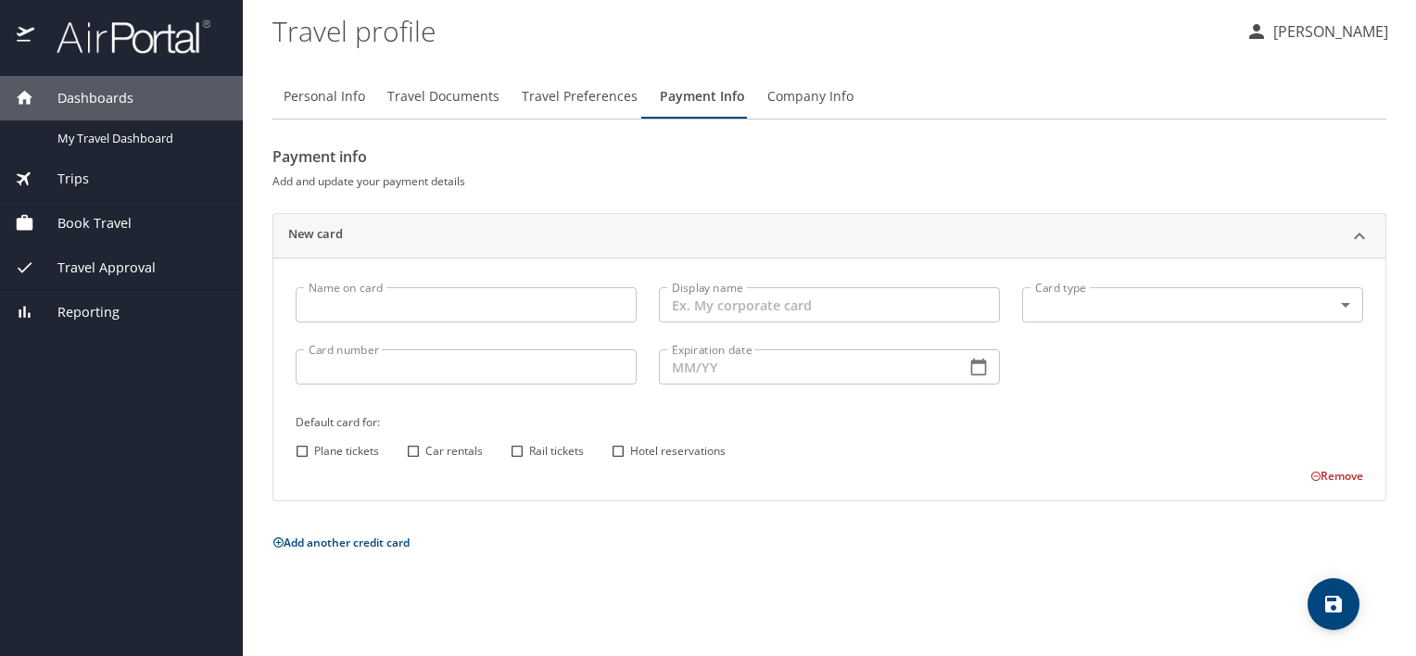
click at [801, 89] on span "Company Info" at bounding box center [810, 96] width 86 height 23
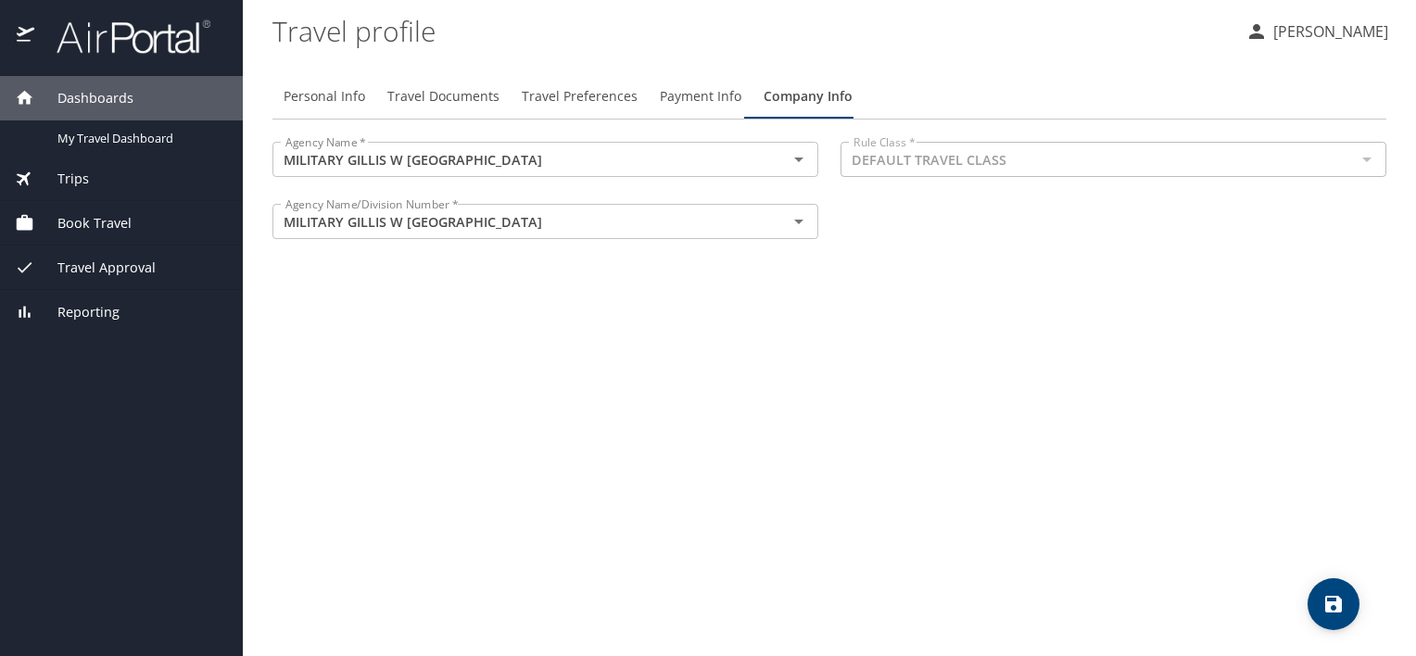
click at [693, 99] on span "Payment Info" at bounding box center [701, 96] width 82 height 23
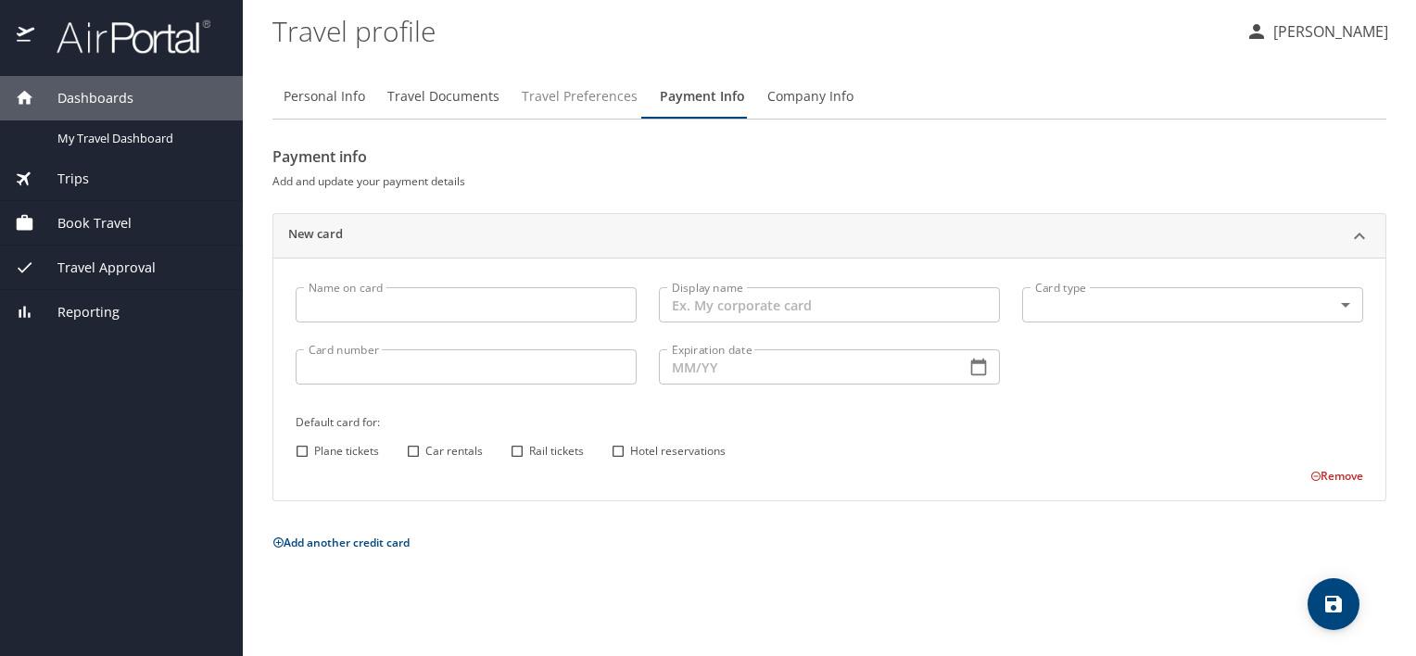
click at [565, 94] on span "Travel Preferences" at bounding box center [580, 96] width 116 height 23
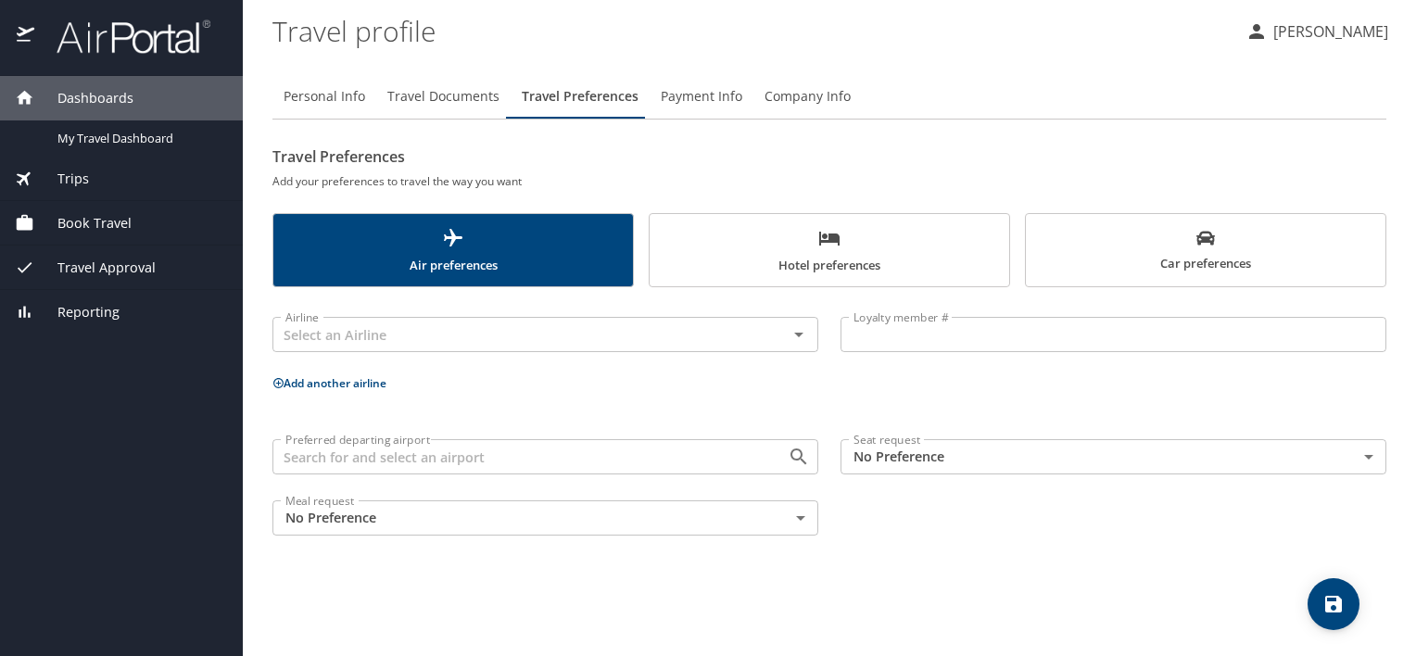
click at [439, 95] on span "Travel Documents" at bounding box center [443, 96] width 112 height 23
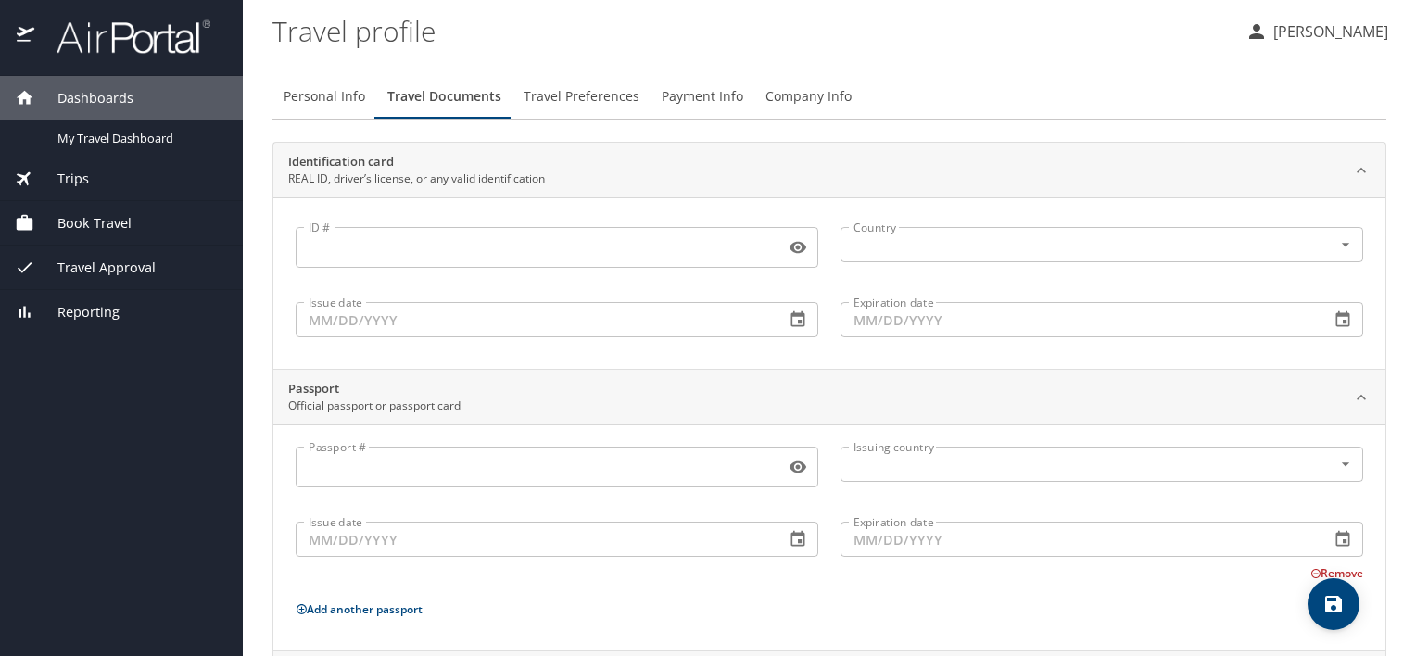
click at [107, 235] on div "Book Travel" at bounding box center [121, 223] width 243 height 44
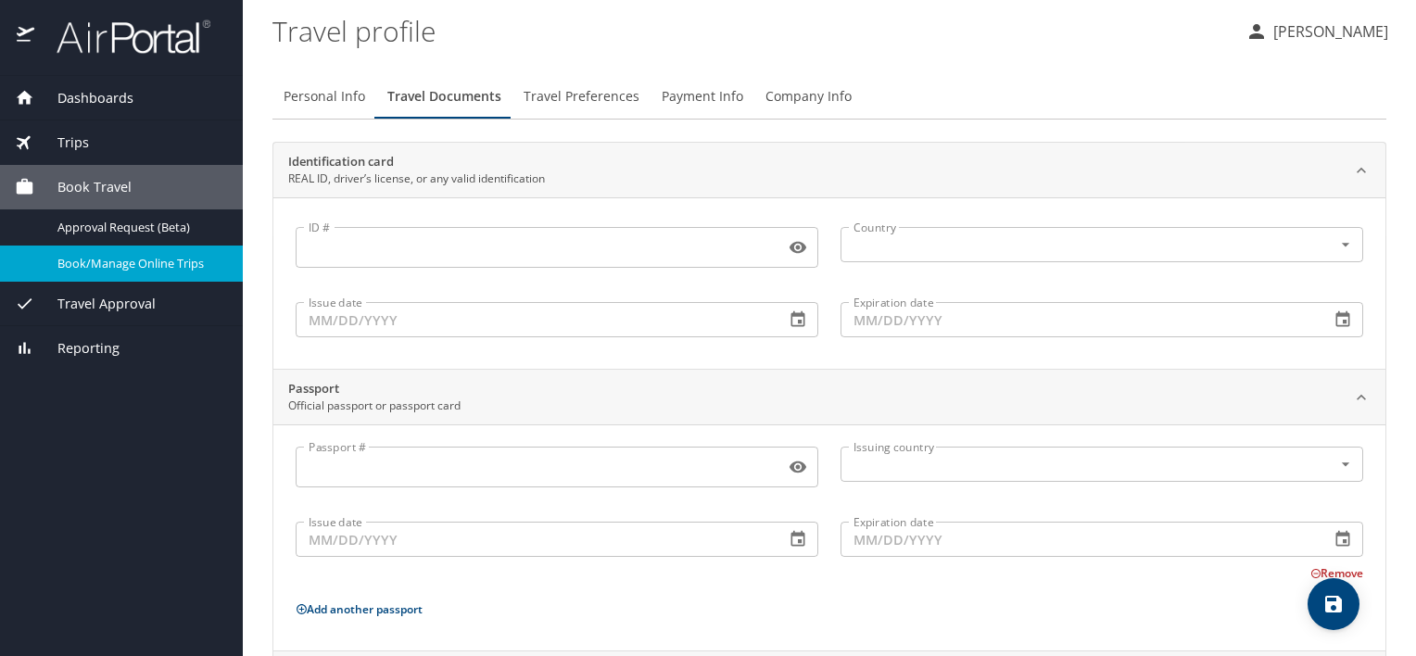
click at [145, 259] on span "Book/Manage Online Trips" at bounding box center [138, 264] width 163 height 18
